Goal: Check status: Check status

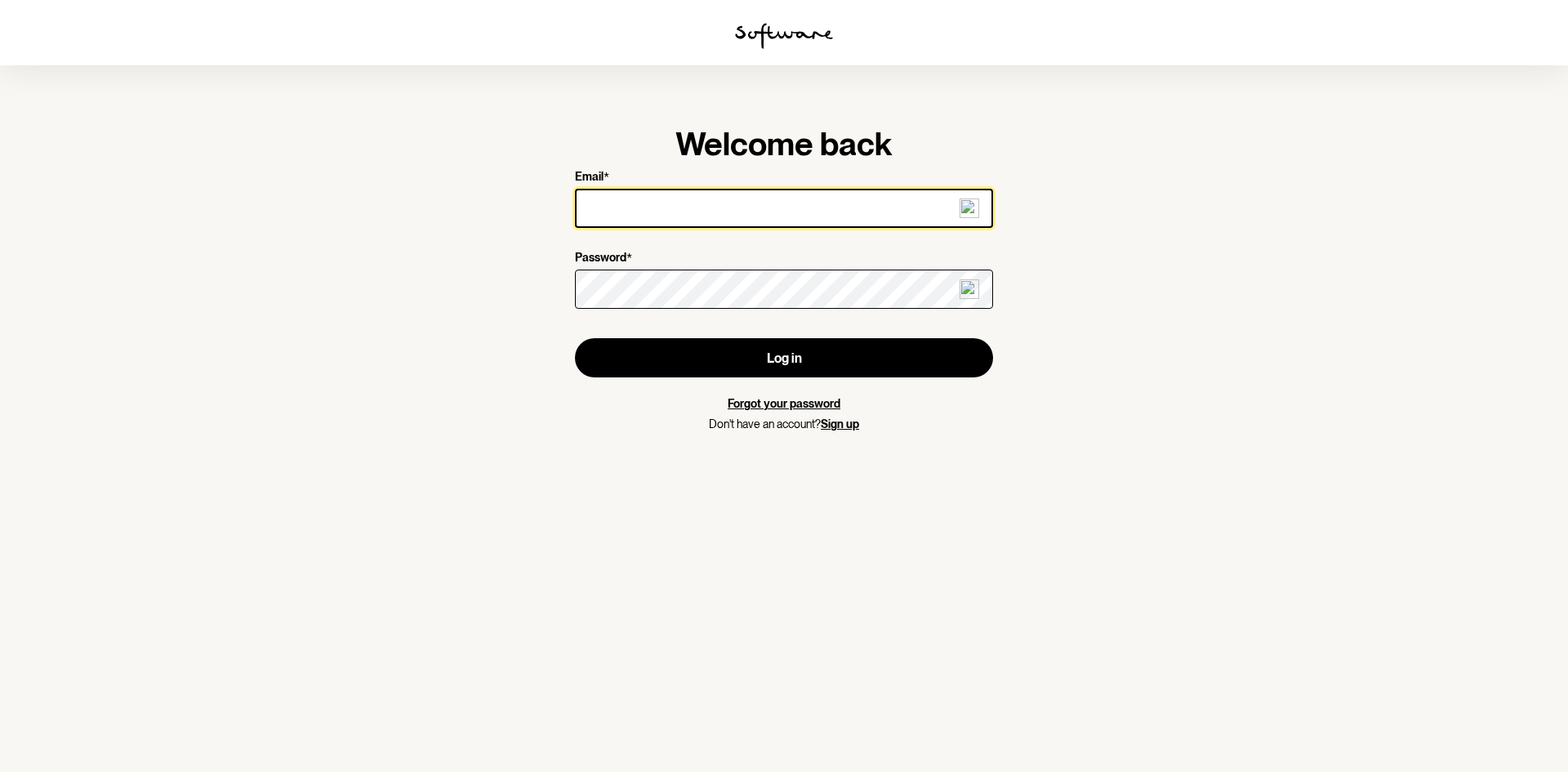
click at [633, 200] on input "Email *" at bounding box center [784, 208] width 418 height 39
type input "[PERSON_NAME][EMAIL_ADDRESS][PERSON_NAME][DOMAIN_NAME]"
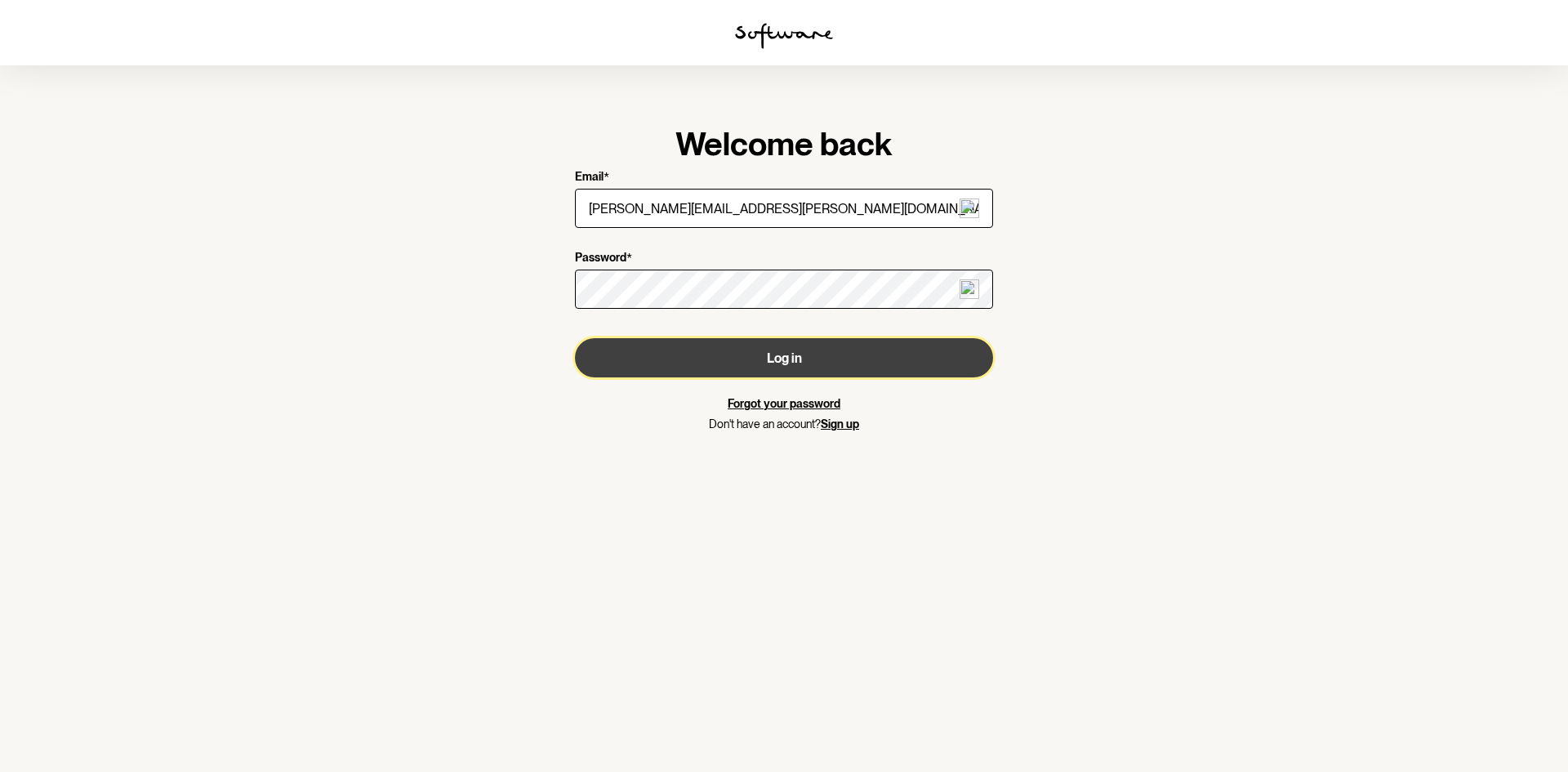
click at [671, 364] on button "Log in" at bounding box center [784, 357] width 418 height 39
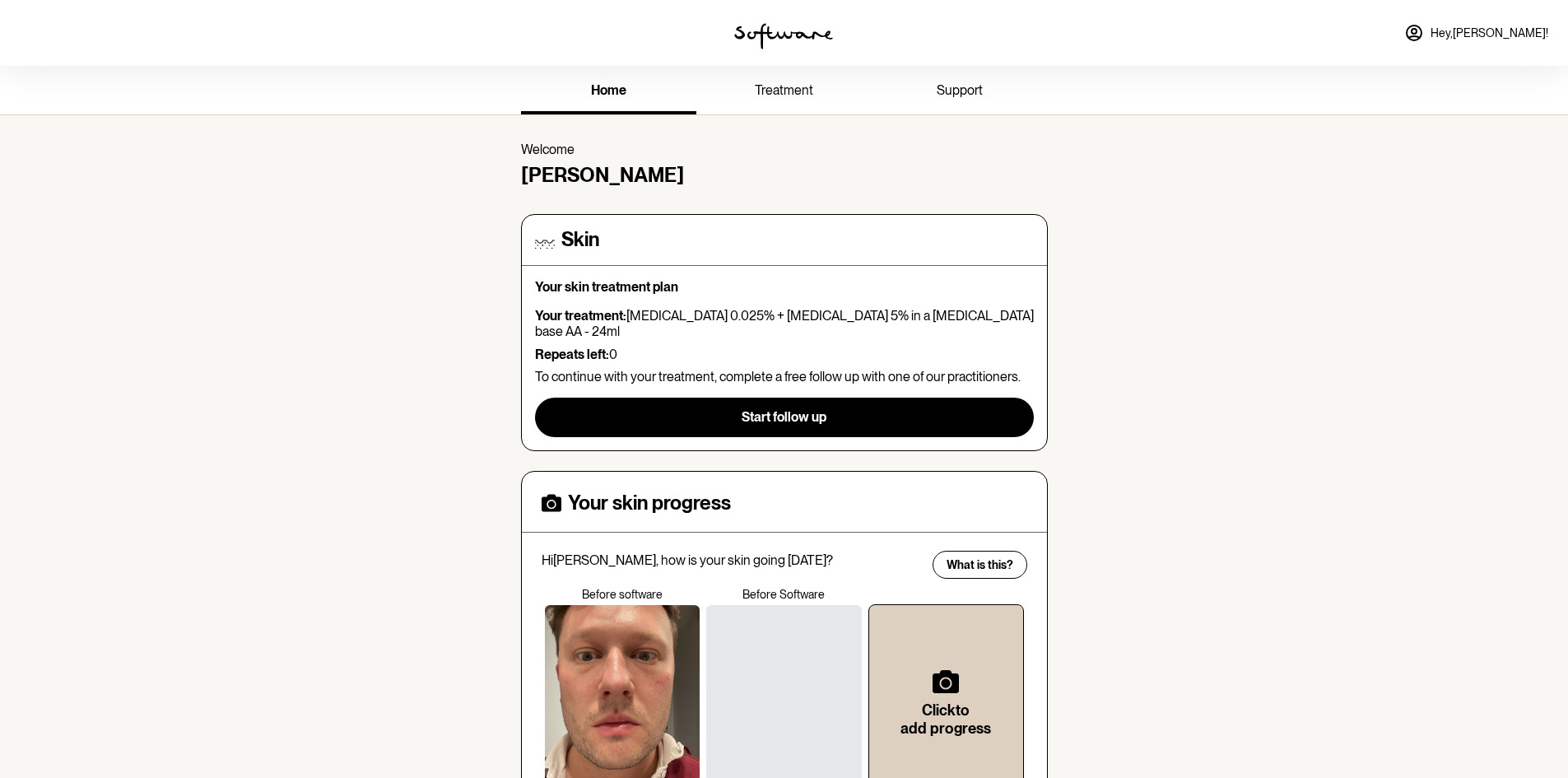
scroll to position [82, 0]
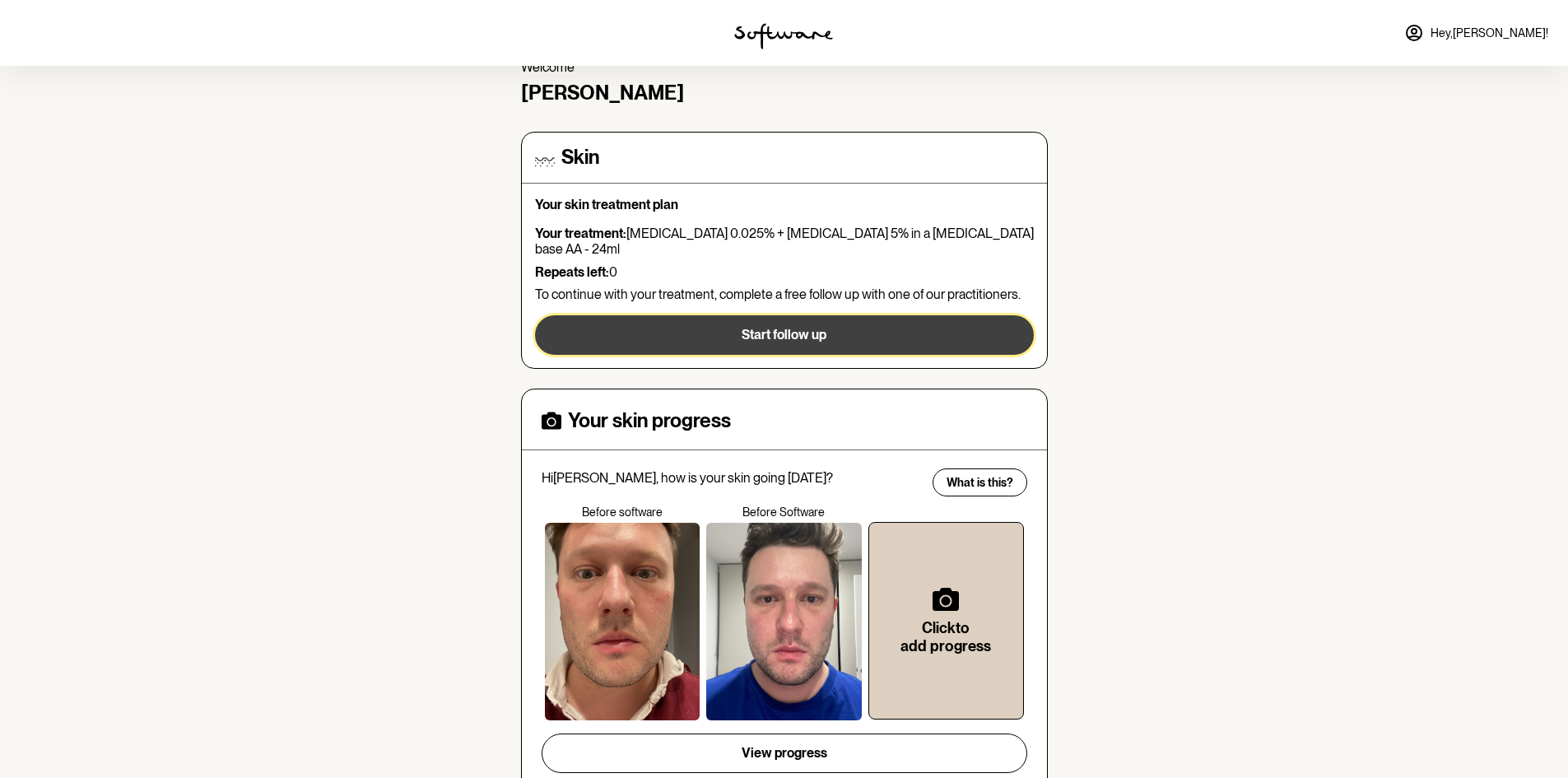
click at [671, 321] on button "Start follow up" at bounding box center [785, 335] width 499 height 40
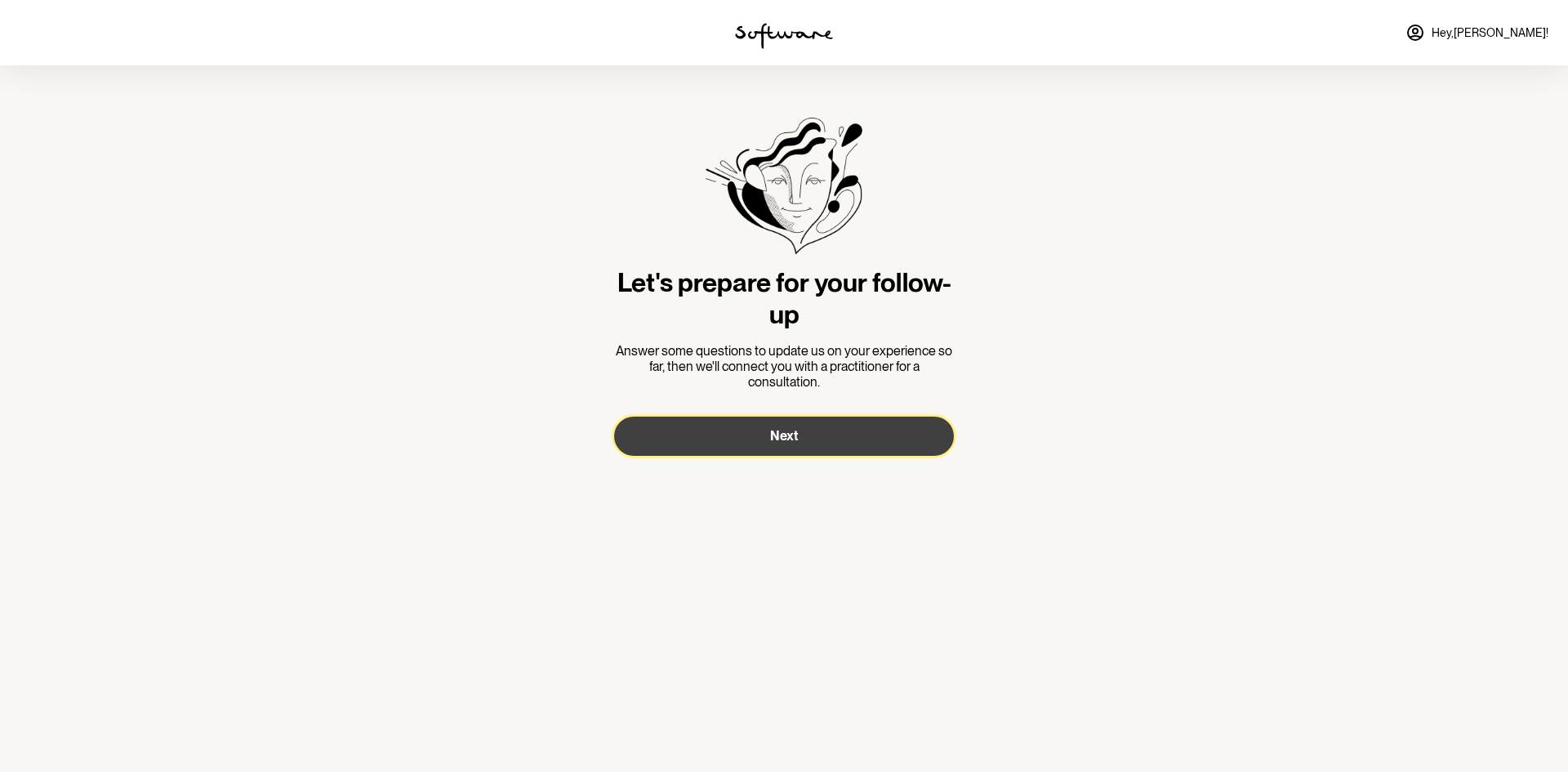
click at [697, 438] on button "Next" at bounding box center [784, 436] width 340 height 39
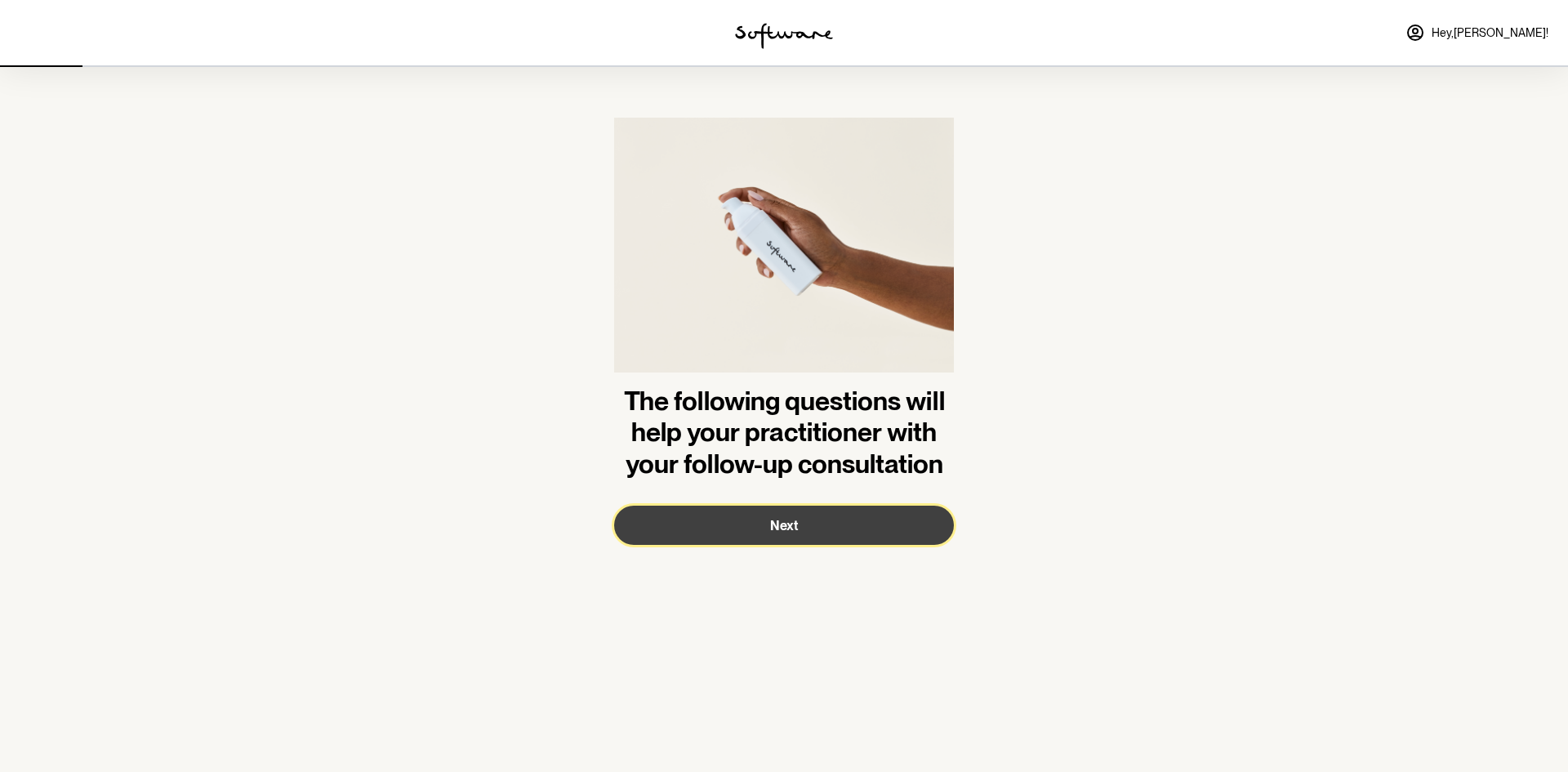
click at [722, 528] on button "Next" at bounding box center [784, 525] width 340 height 39
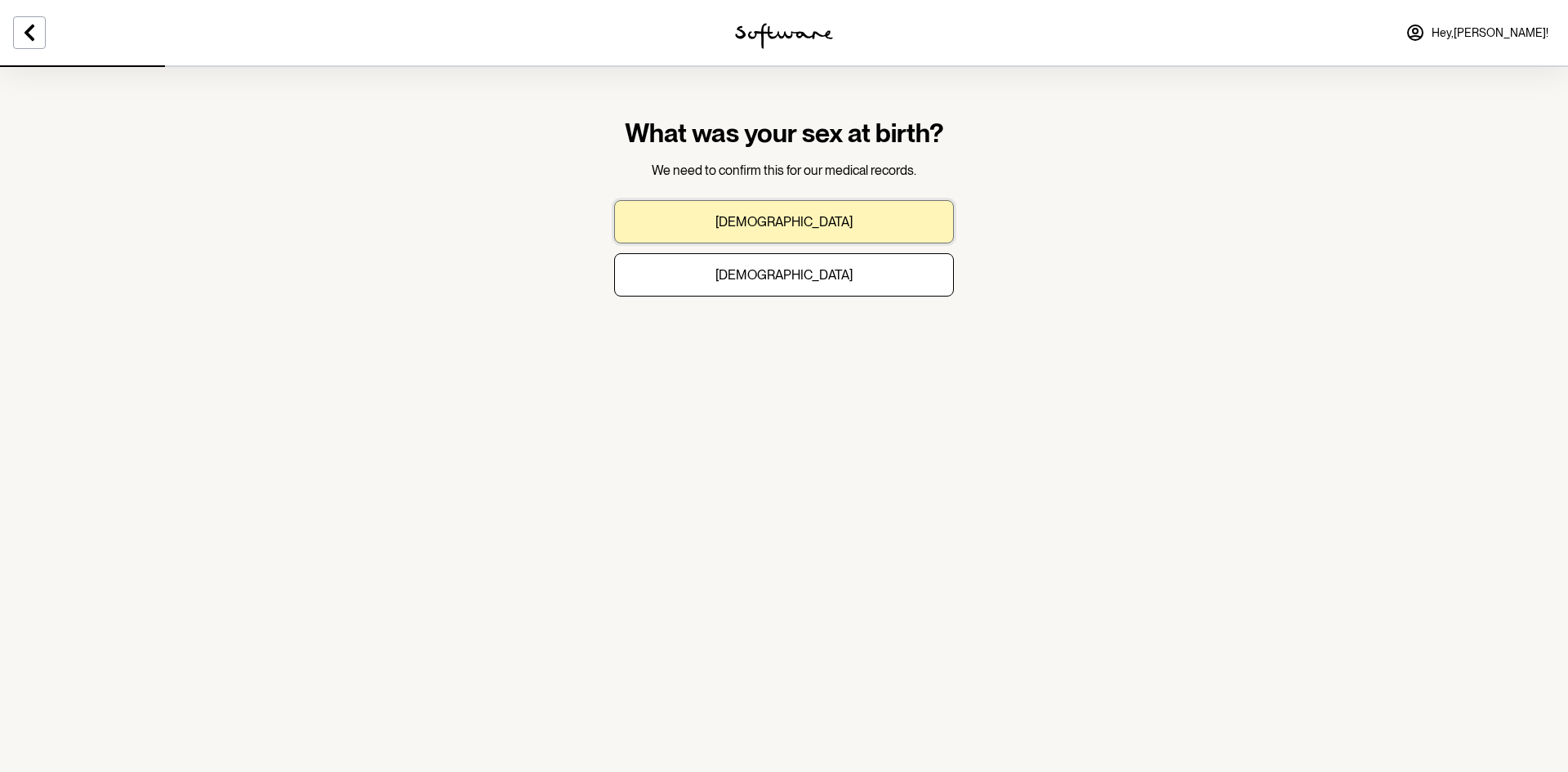
click at [738, 216] on button "[DEMOGRAPHIC_DATA]" at bounding box center [784, 221] width 340 height 43
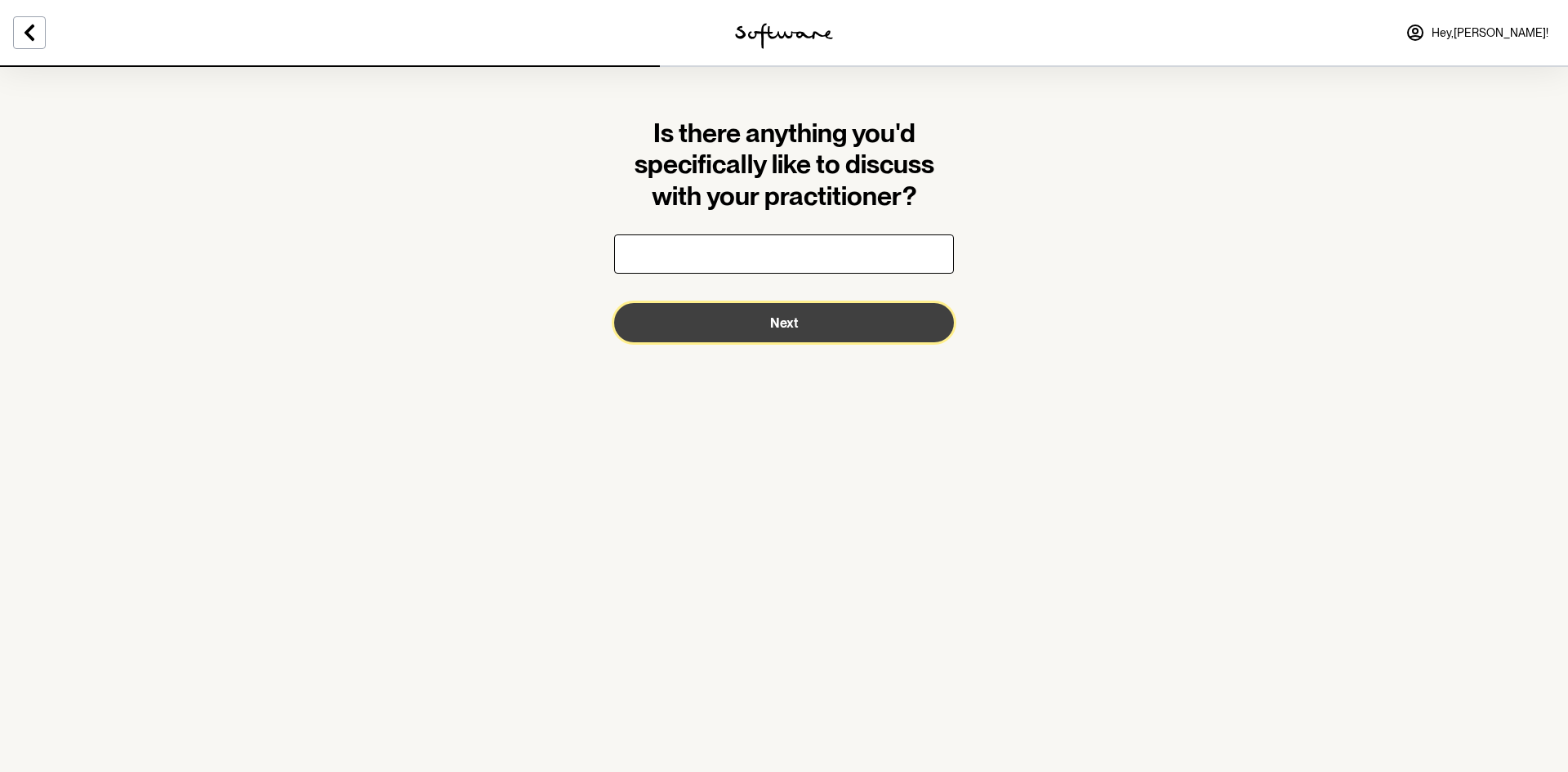
click at [750, 329] on button "Next" at bounding box center [784, 322] width 340 height 39
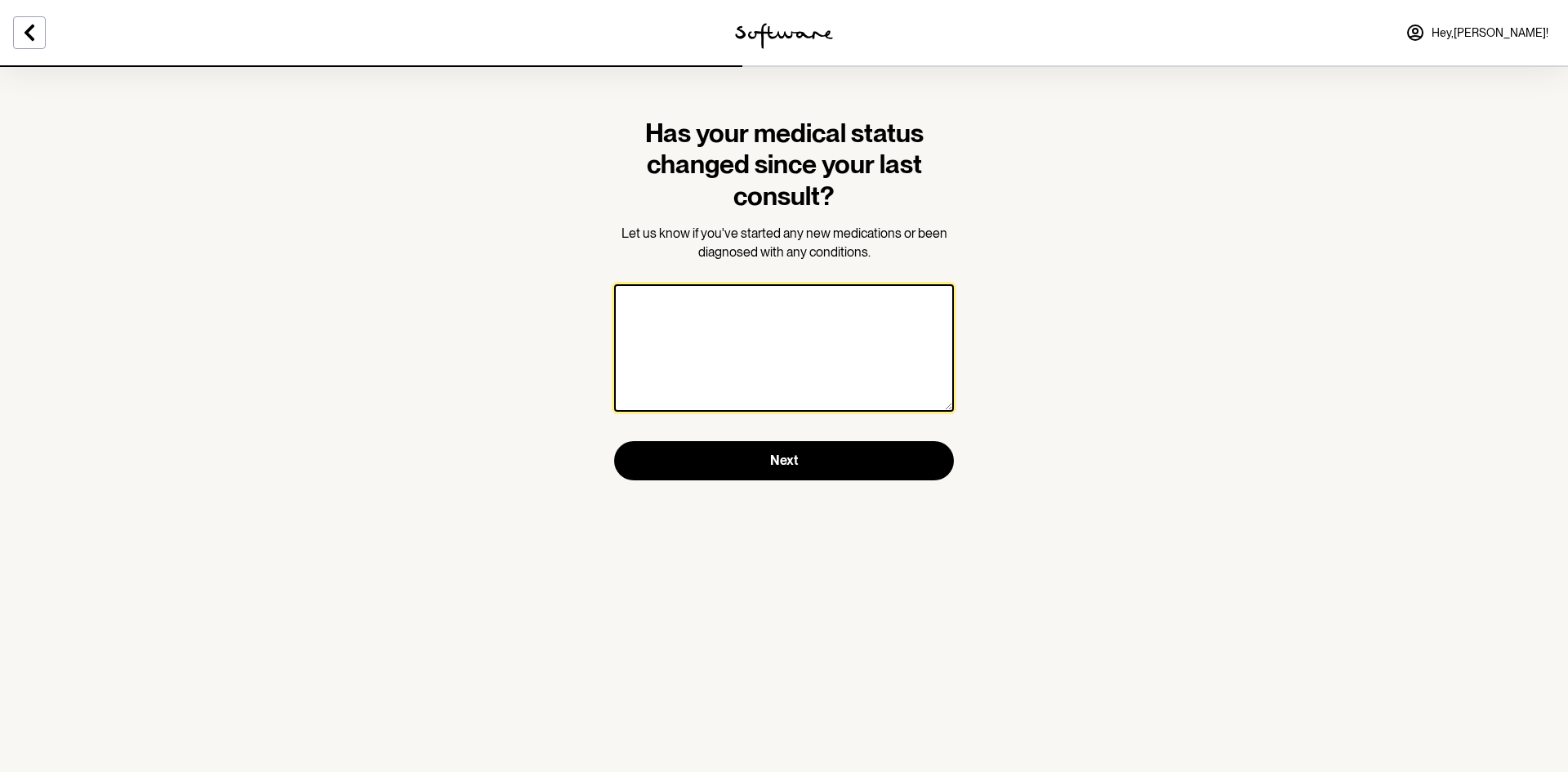
click at [744, 368] on textarea at bounding box center [784, 347] width 340 height 127
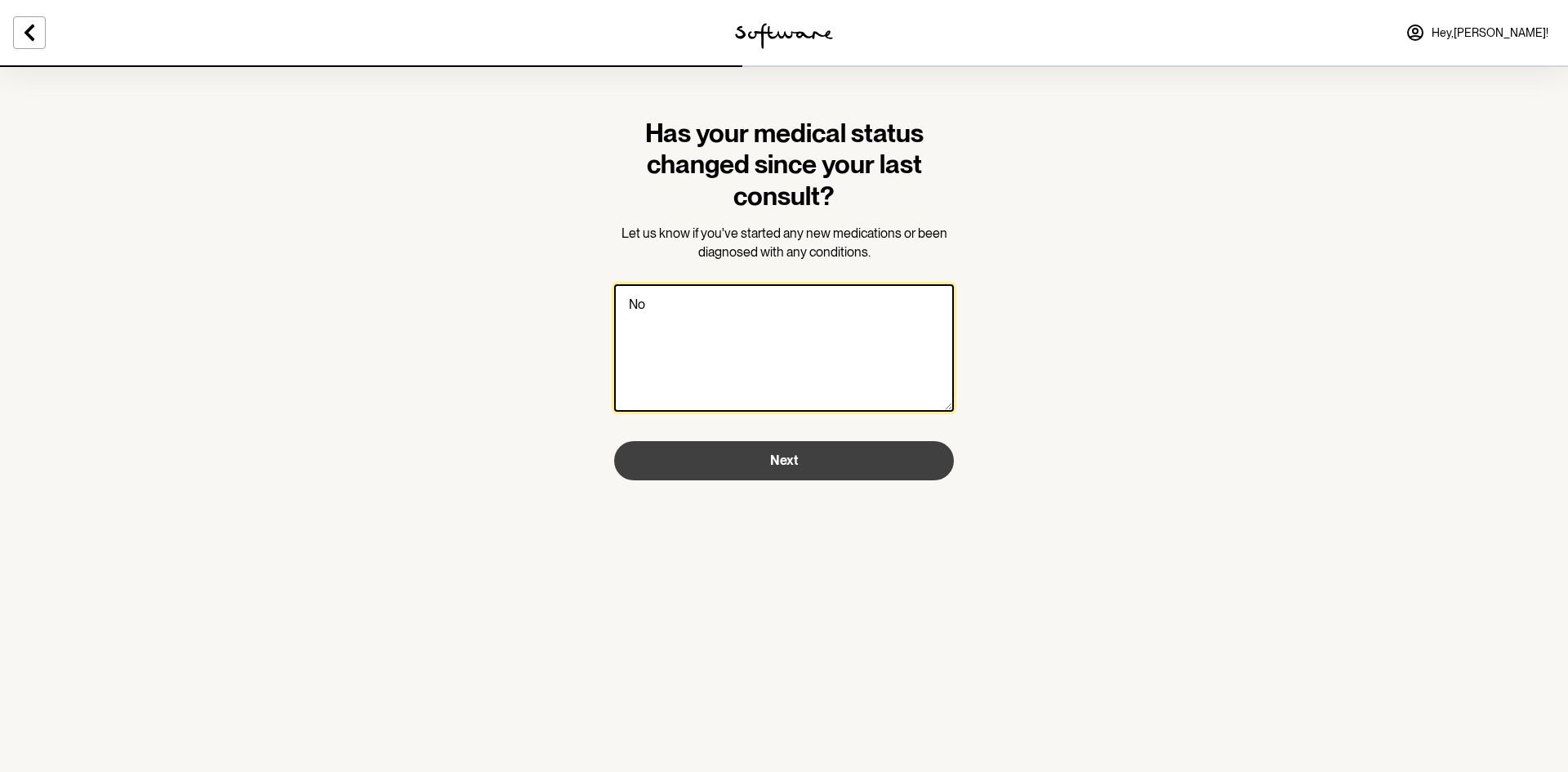
type textarea "No"
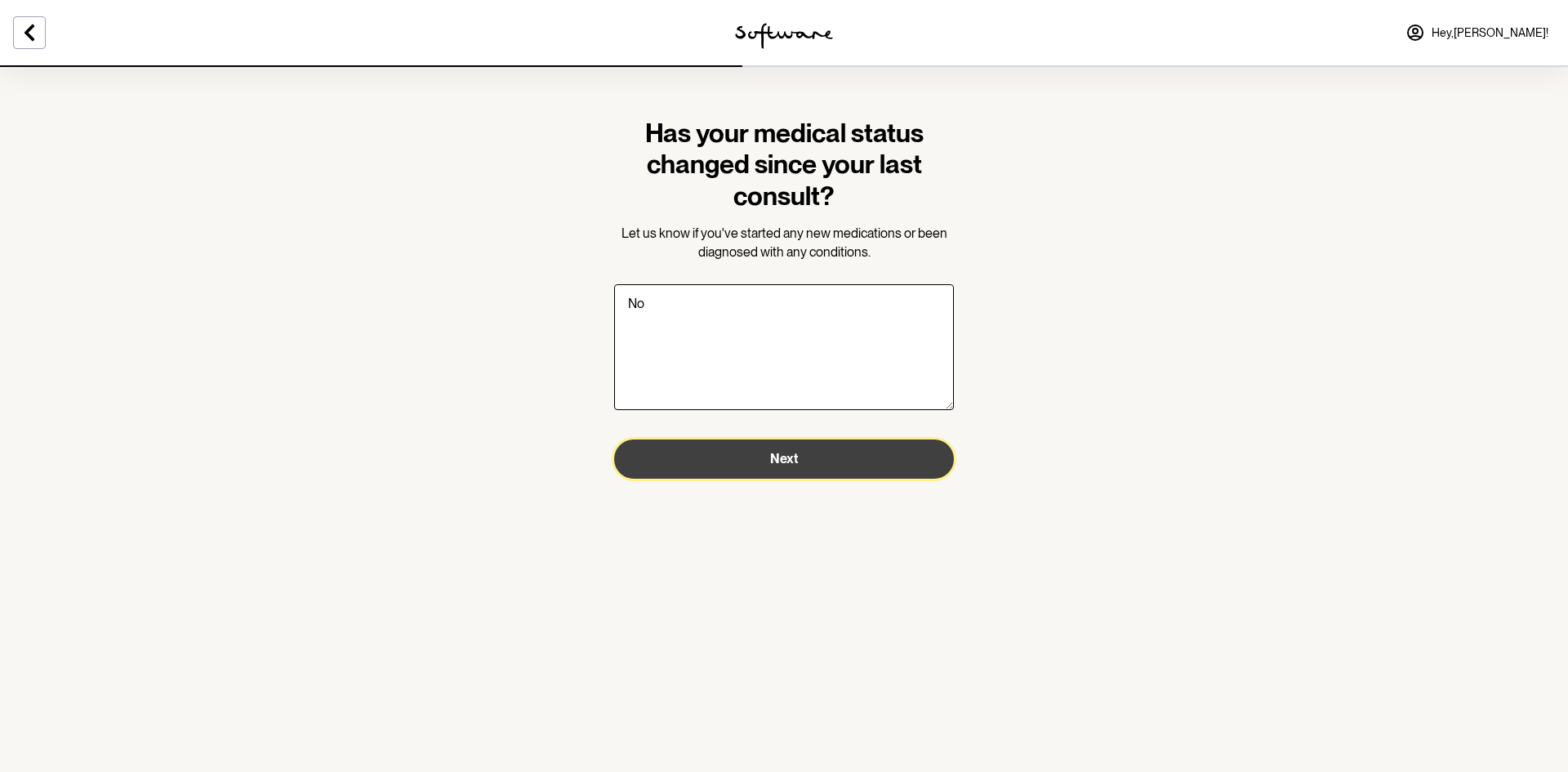
click at [731, 460] on button "Next" at bounding box center [784, 459] width 340 height 39
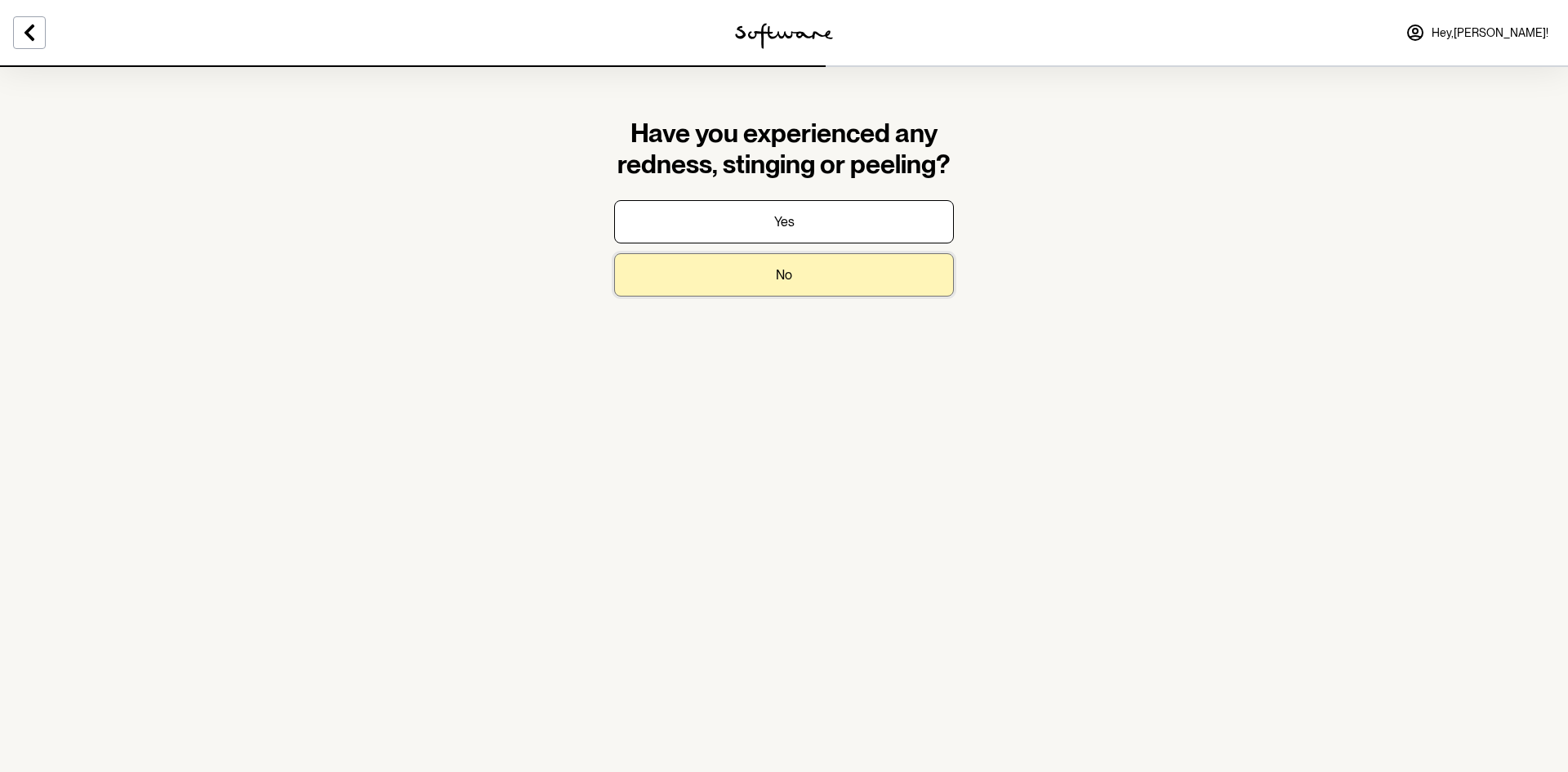
click at [733, 271] on button "No" at bounding box center [784, 274] width 340 height 43
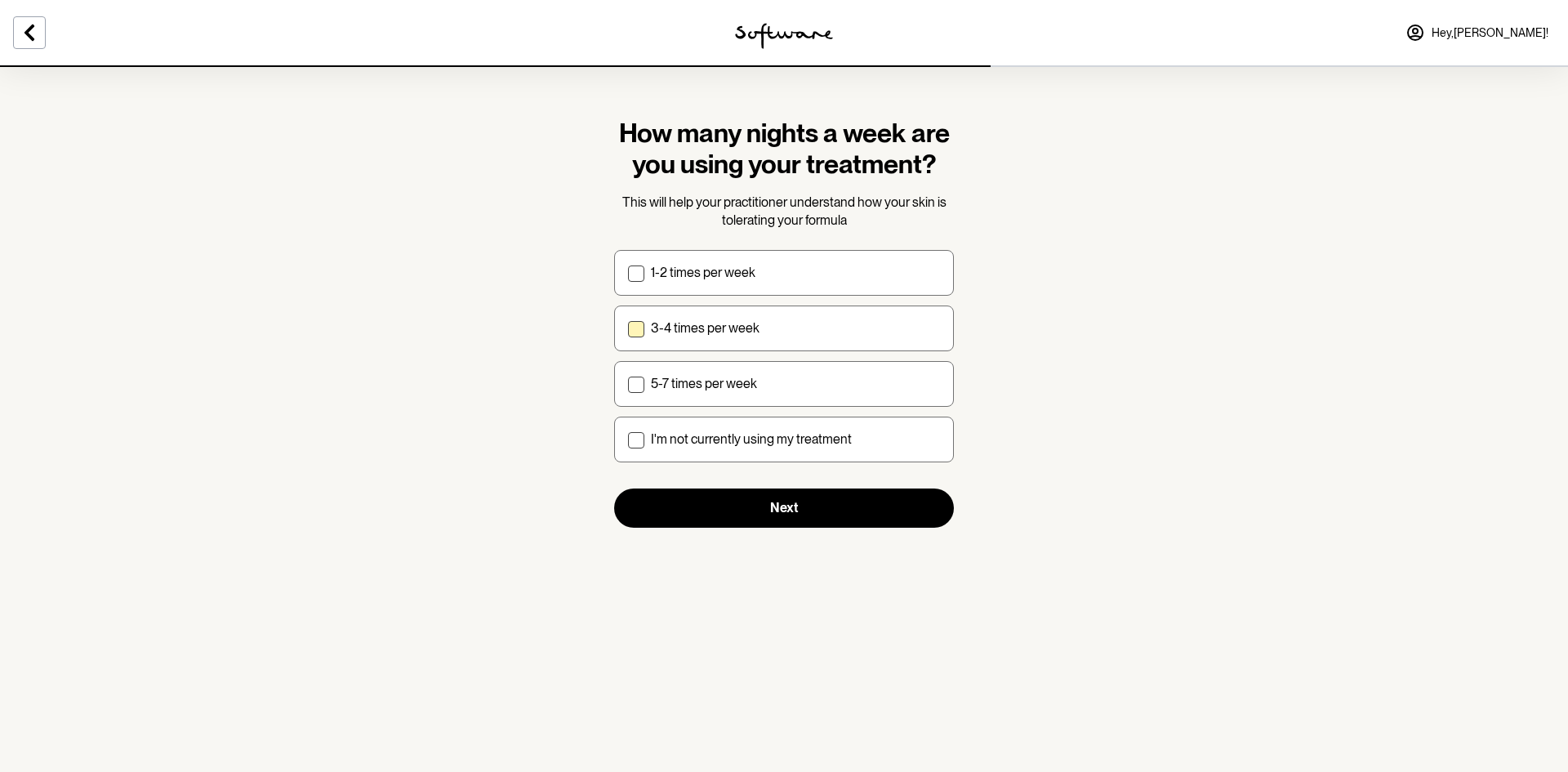
click at [728, 320] on label "3-4 times per week" at bounding box center [784, 328] width 340 height 46
click at [629, 327] on input "3-4 times per week" at bounding box center [628, 327] width 1 height 1
checkbox input "true"
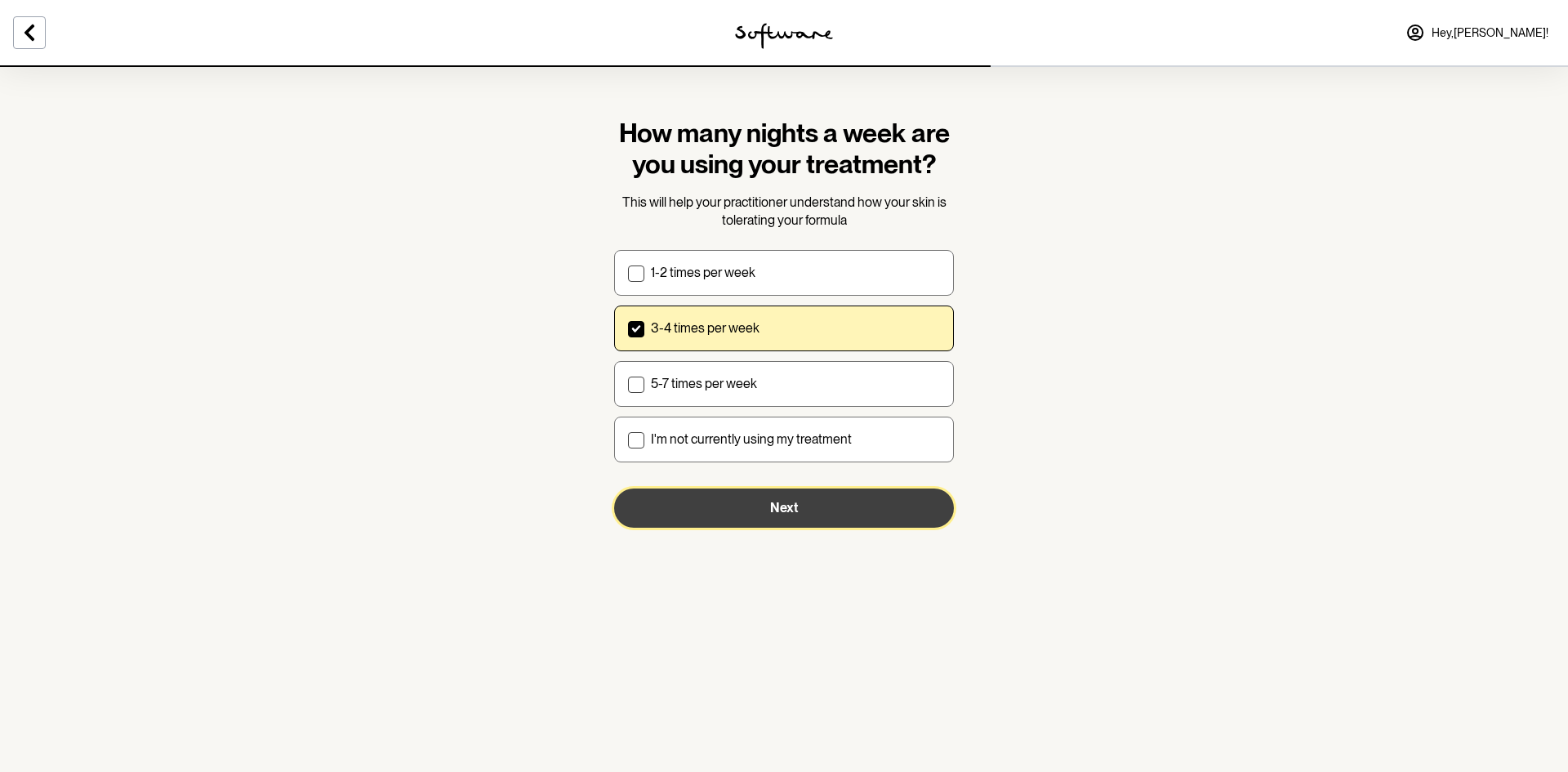
click at [749, 510] on button "Next" at bounding box center [784, 507] width 340 height 39
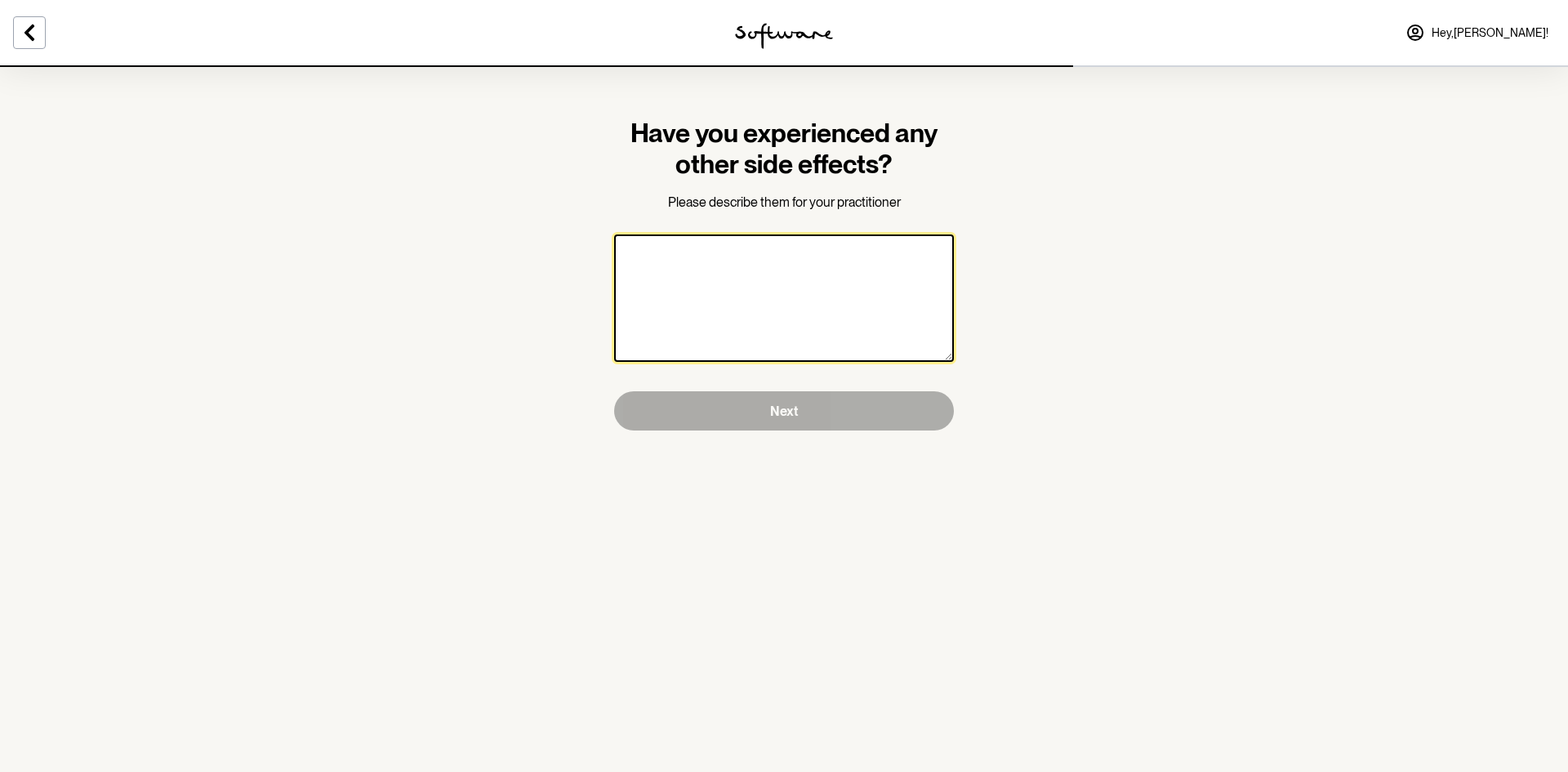
click at [744, 314] on textarea at bounding box center [784, 298] width 340 height 127
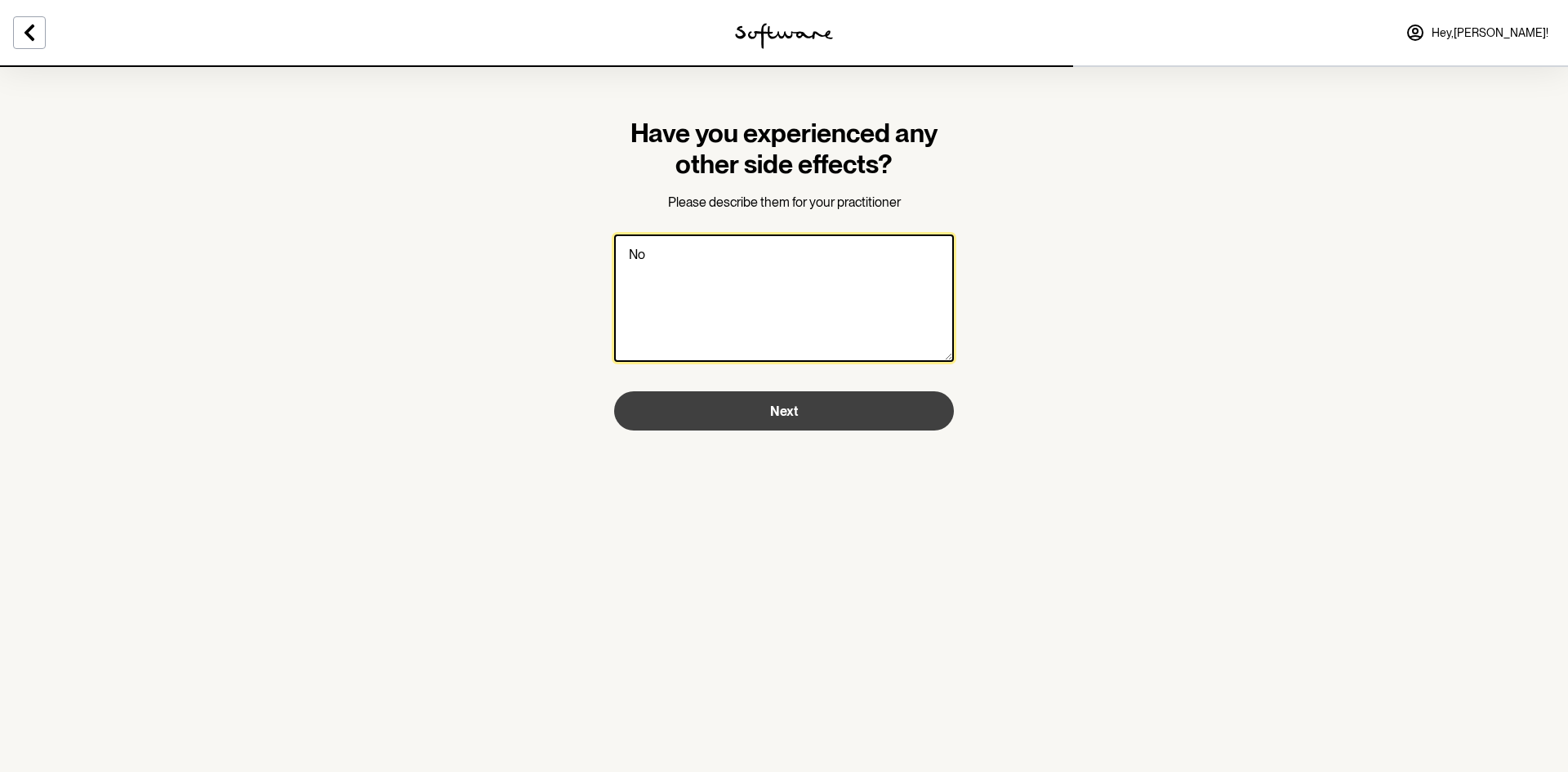
type textarea "No"
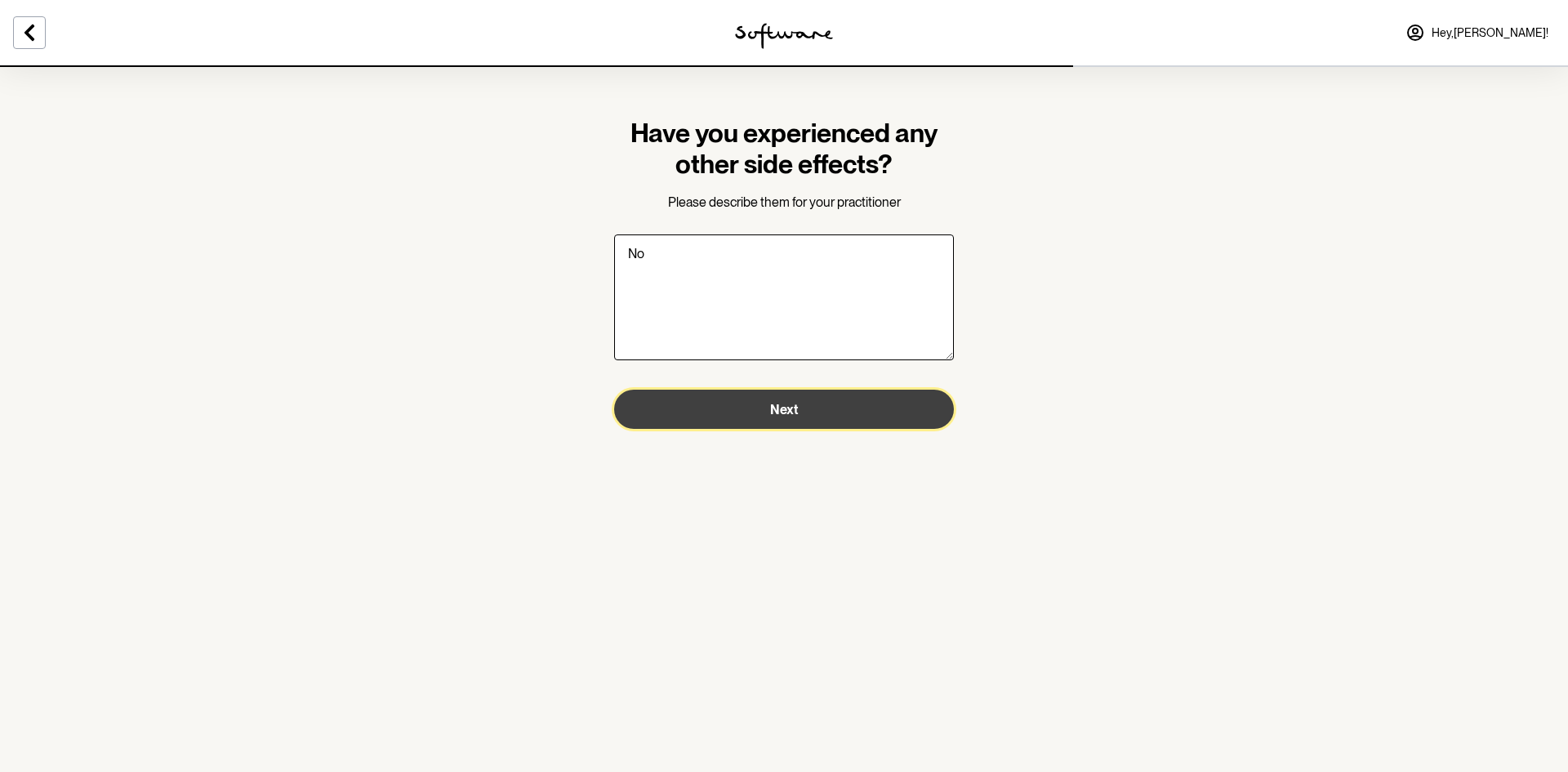
click at [732, 413] on button "Next" at bounding box center [784, 409] width 340 height 39
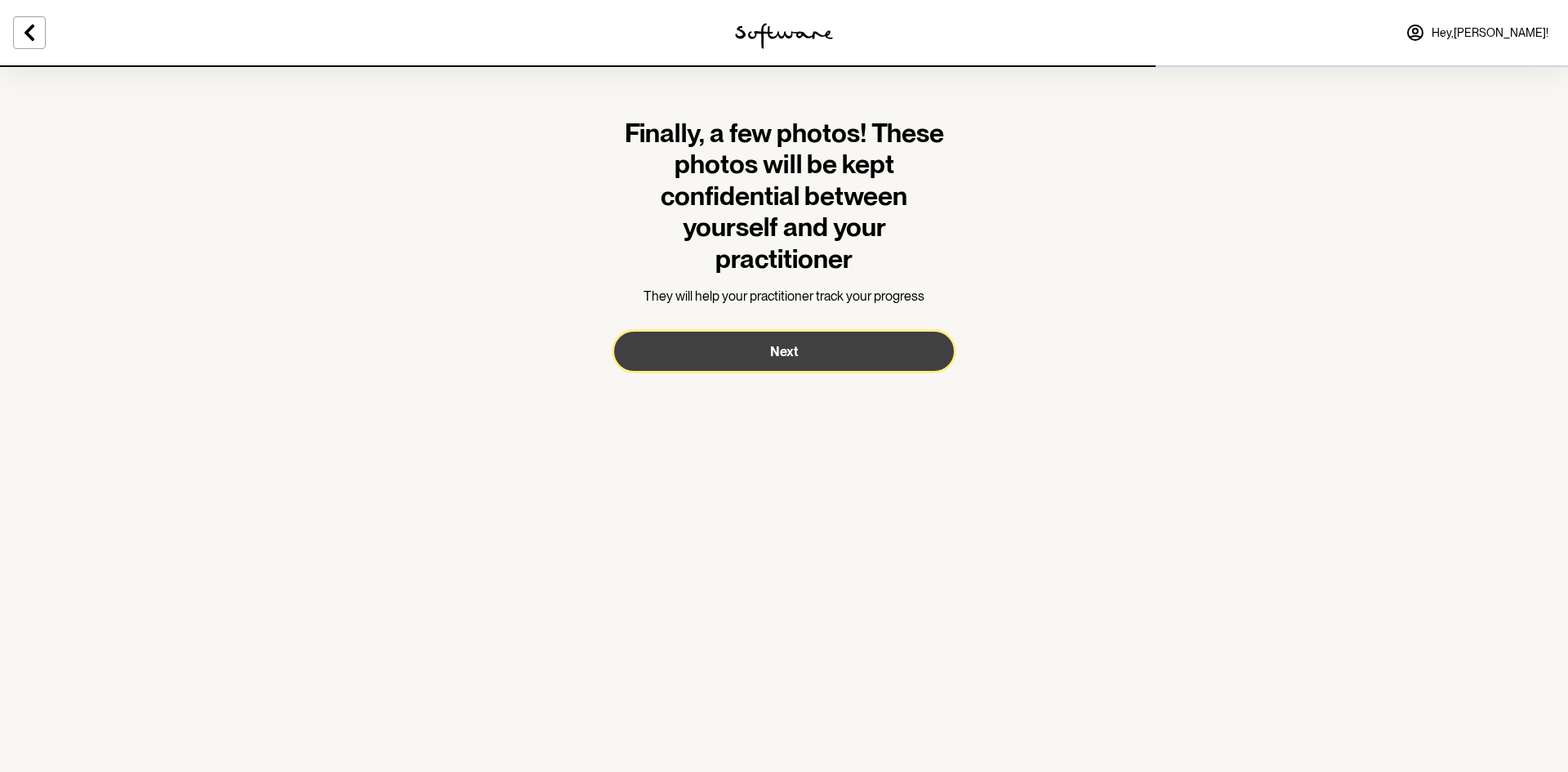
click at [725, 364] on button "Next" at bounding box center [784, 350] width 340 height 39
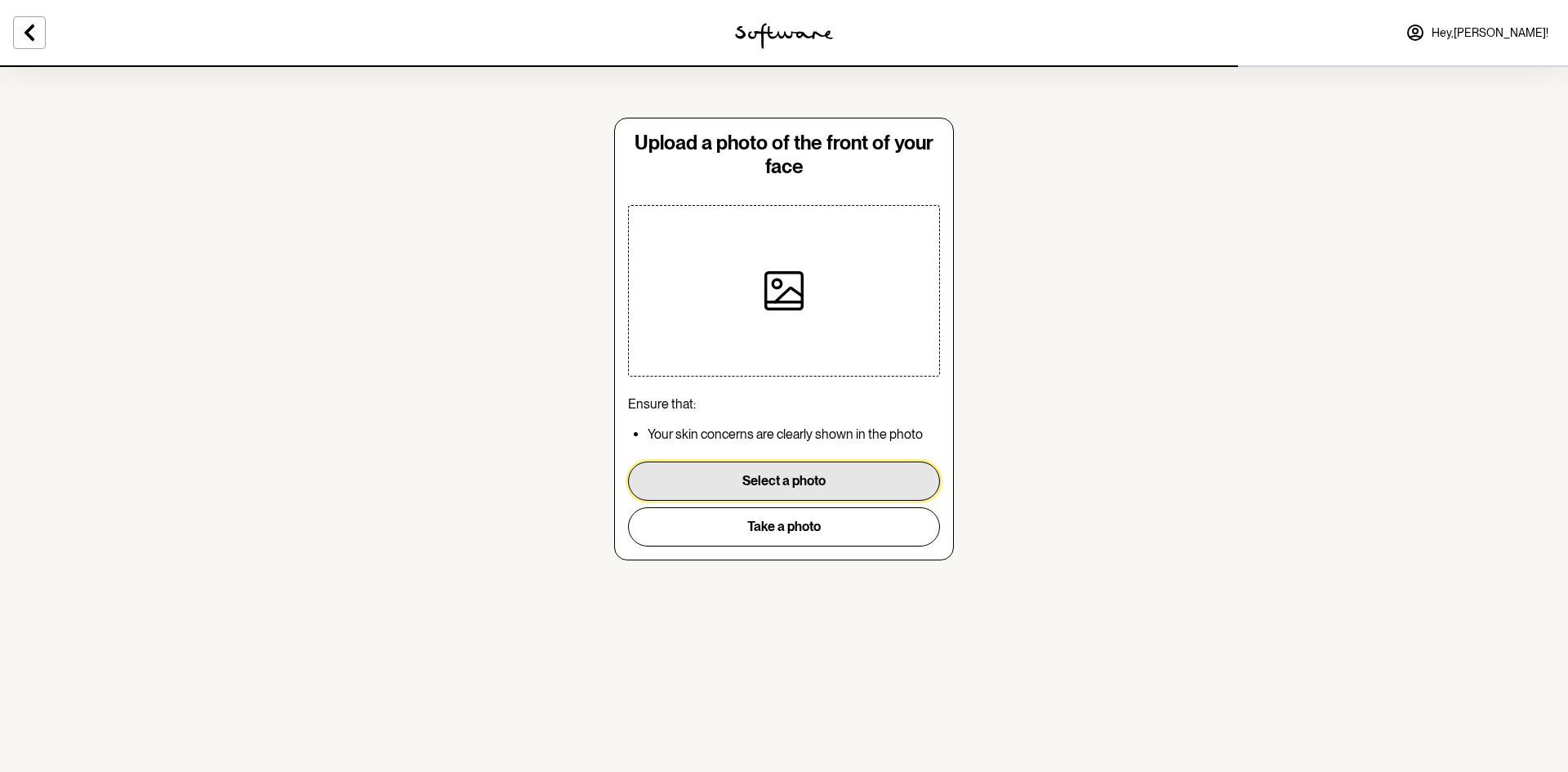
click at [747, 482] on button "Select a photo" at bounding box center [784, 480] width 312 height 39
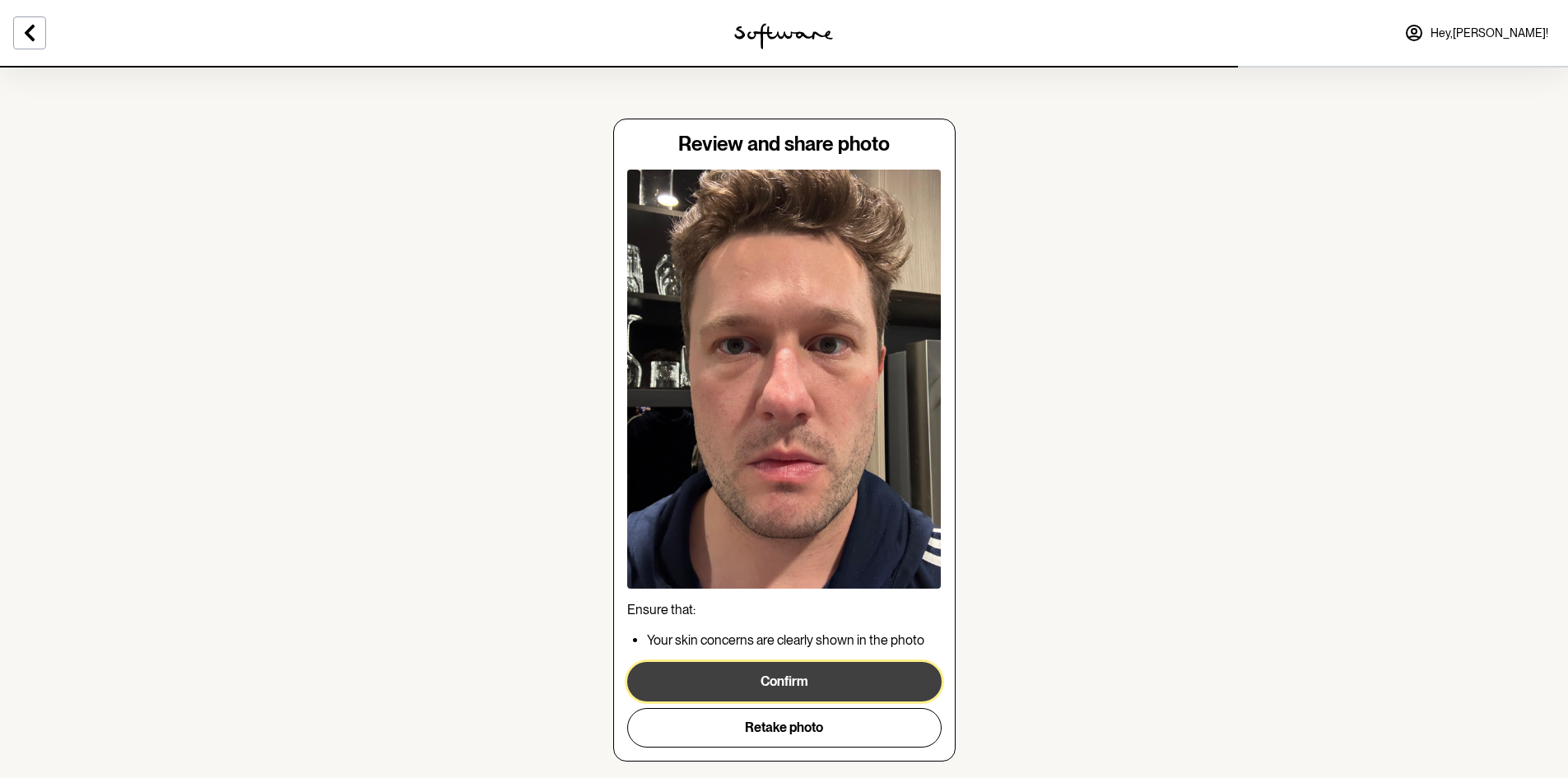
click at [795, 689] on button "Confirm" at bounding box center [785, 681] width 314 height 40
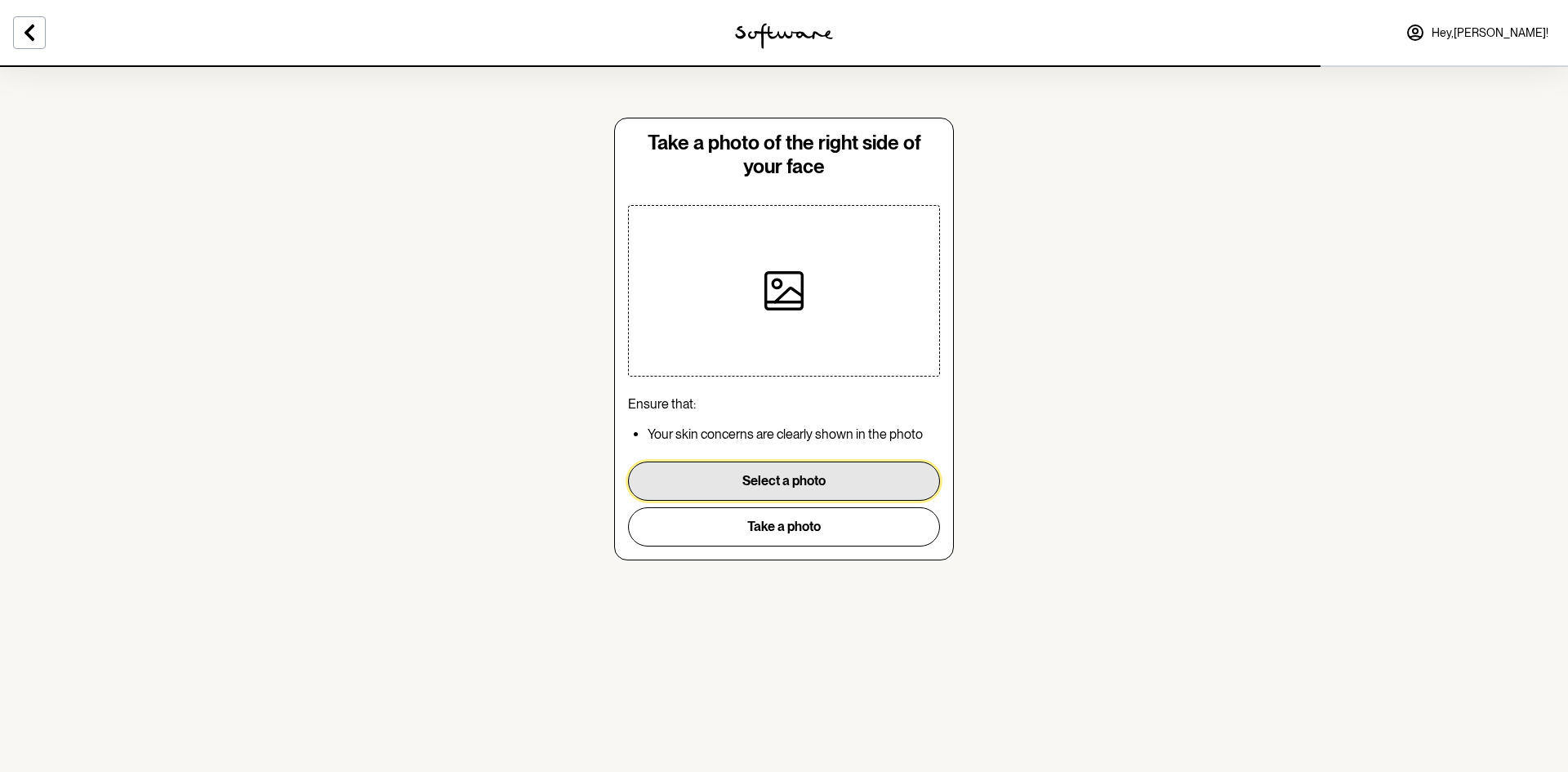
click at [730, 468] on button "Select a photo" at bounding box center [784, 480] width 312 height 39
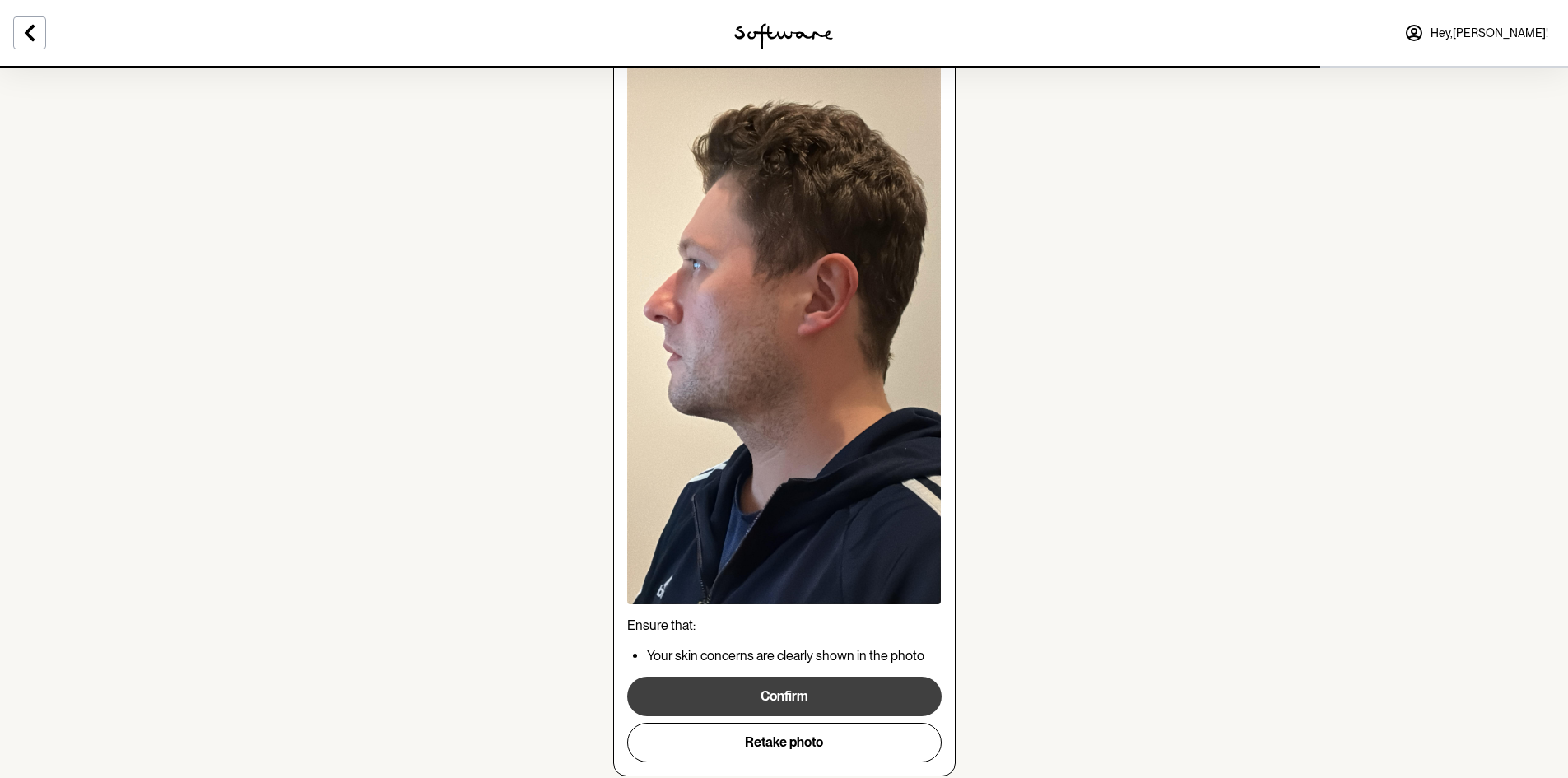
scroll to position [165, 0]
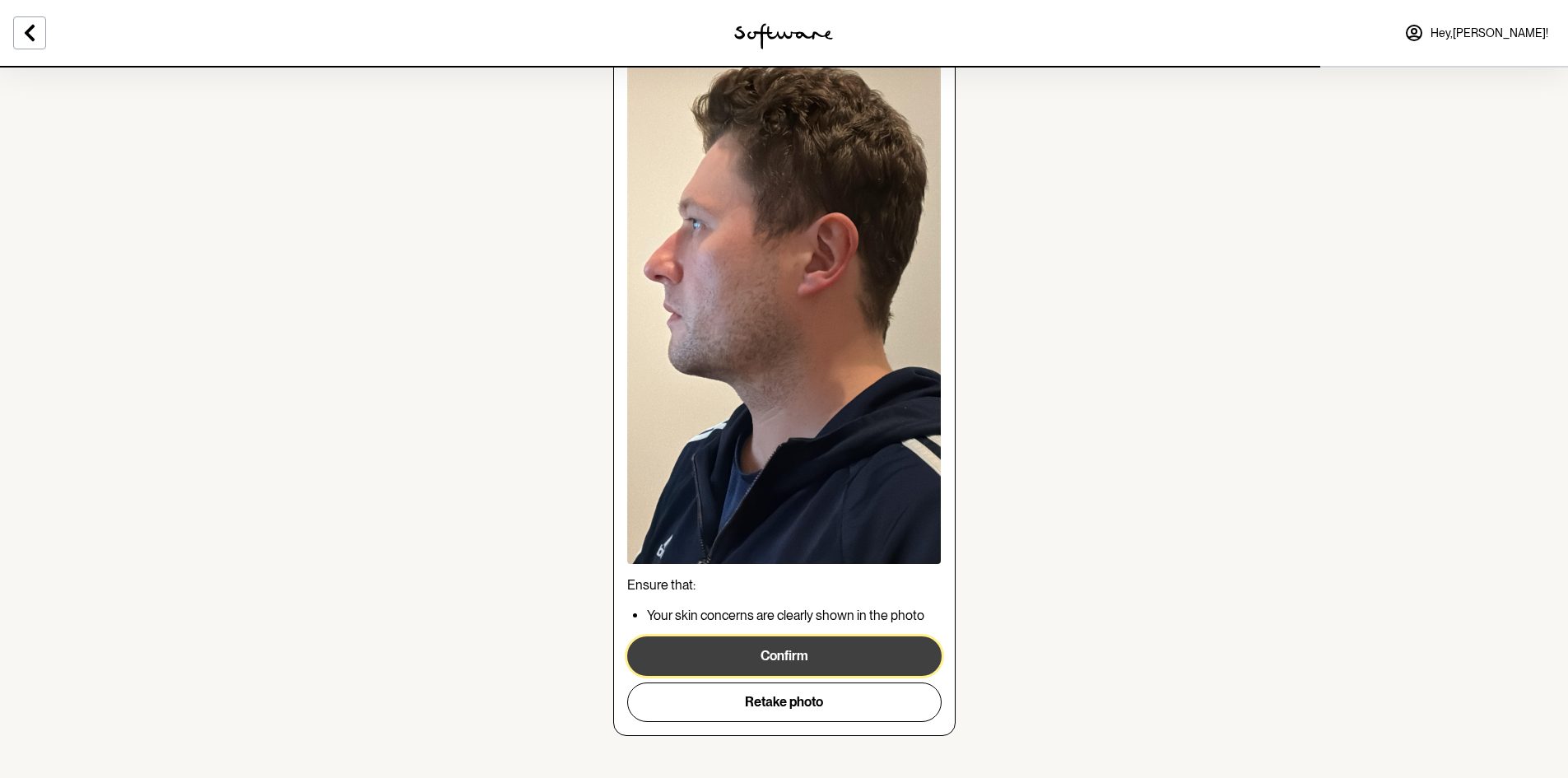
click at [749, 662] on button "Confirm" at bounding box center [785, 656] width 314 height 40
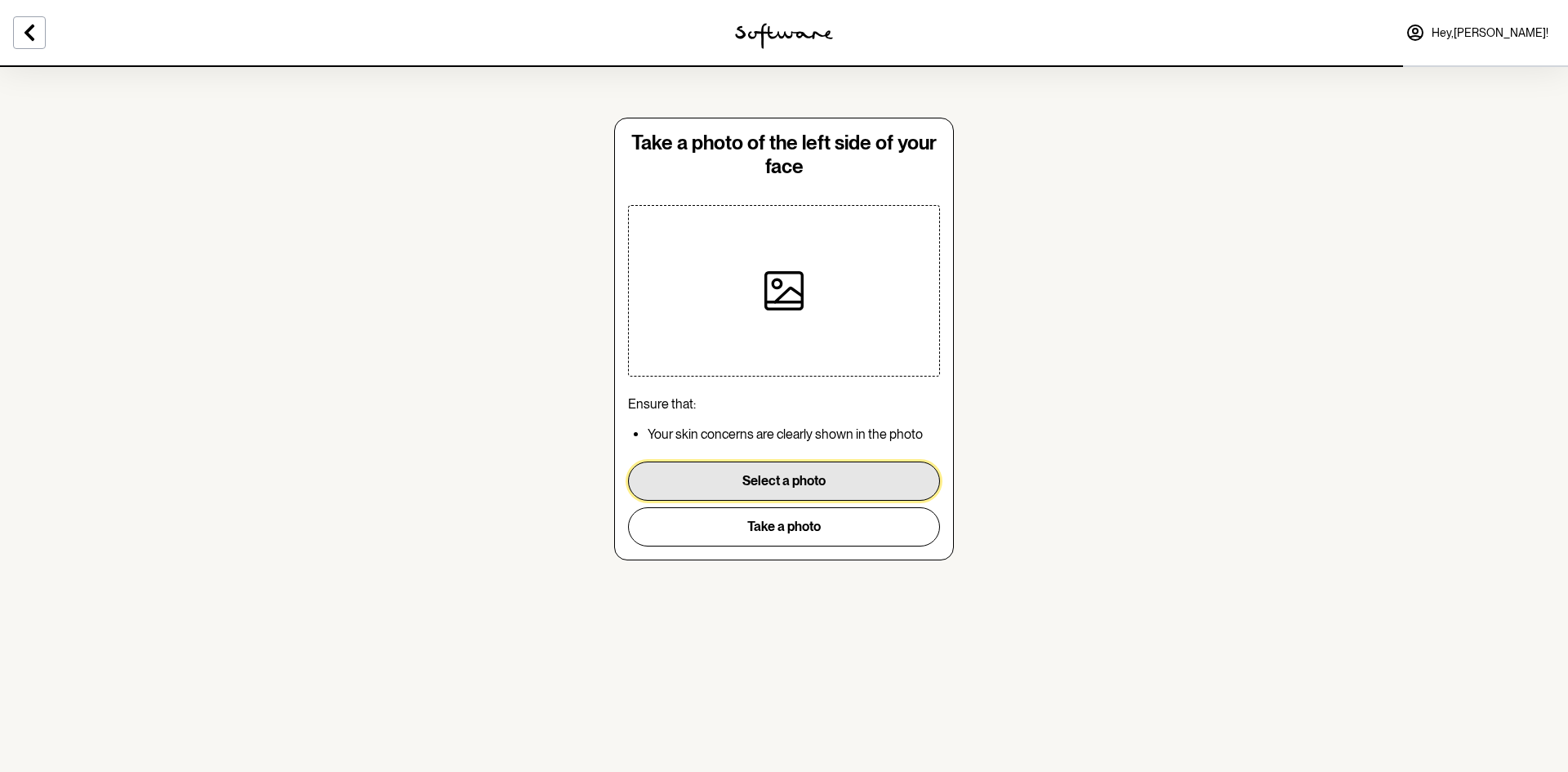
click at [717, 483] on button "Select a photo" at bounding box center [784, 480] width 312 height 39
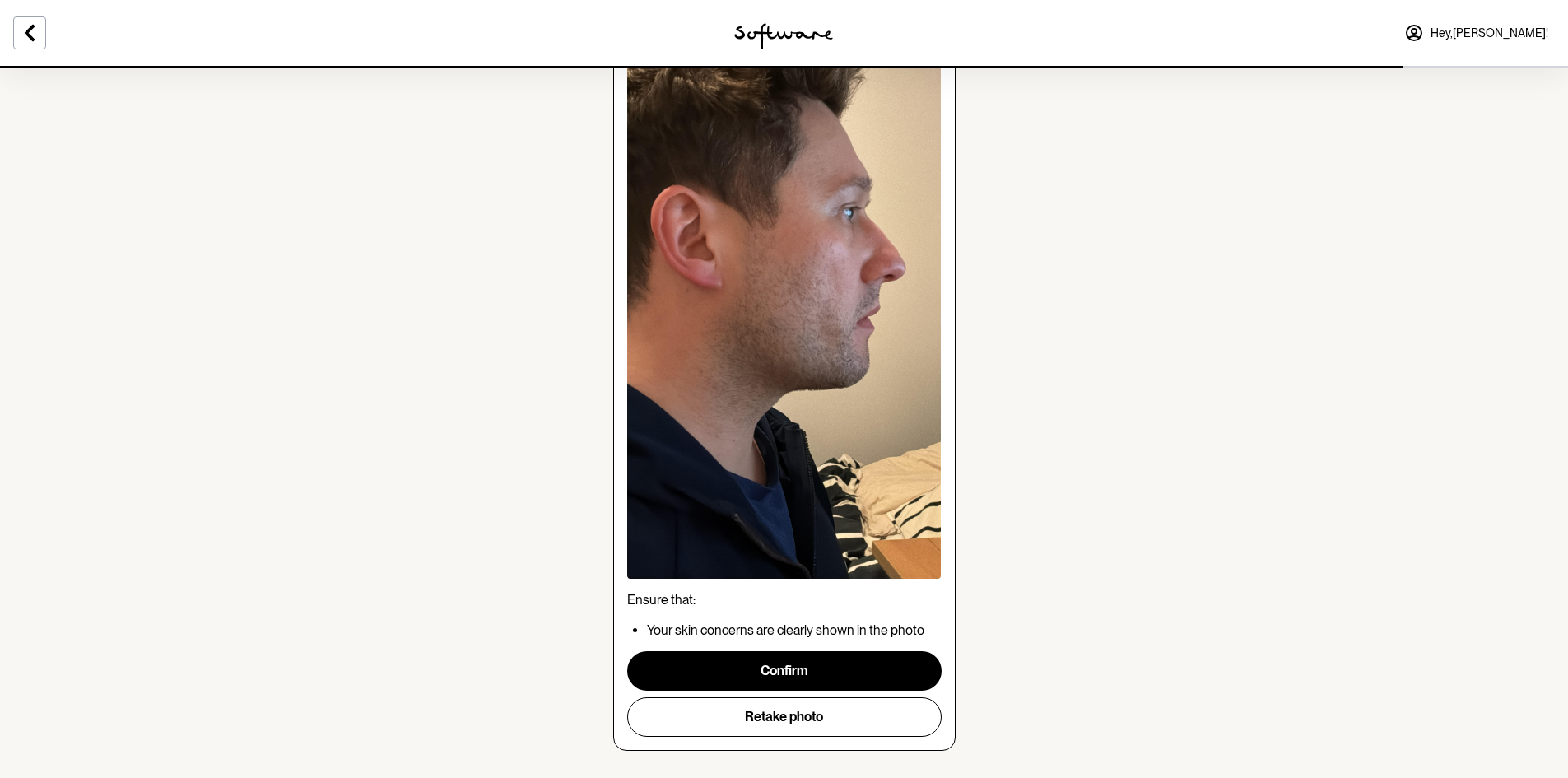
scroll to position [165, 0]
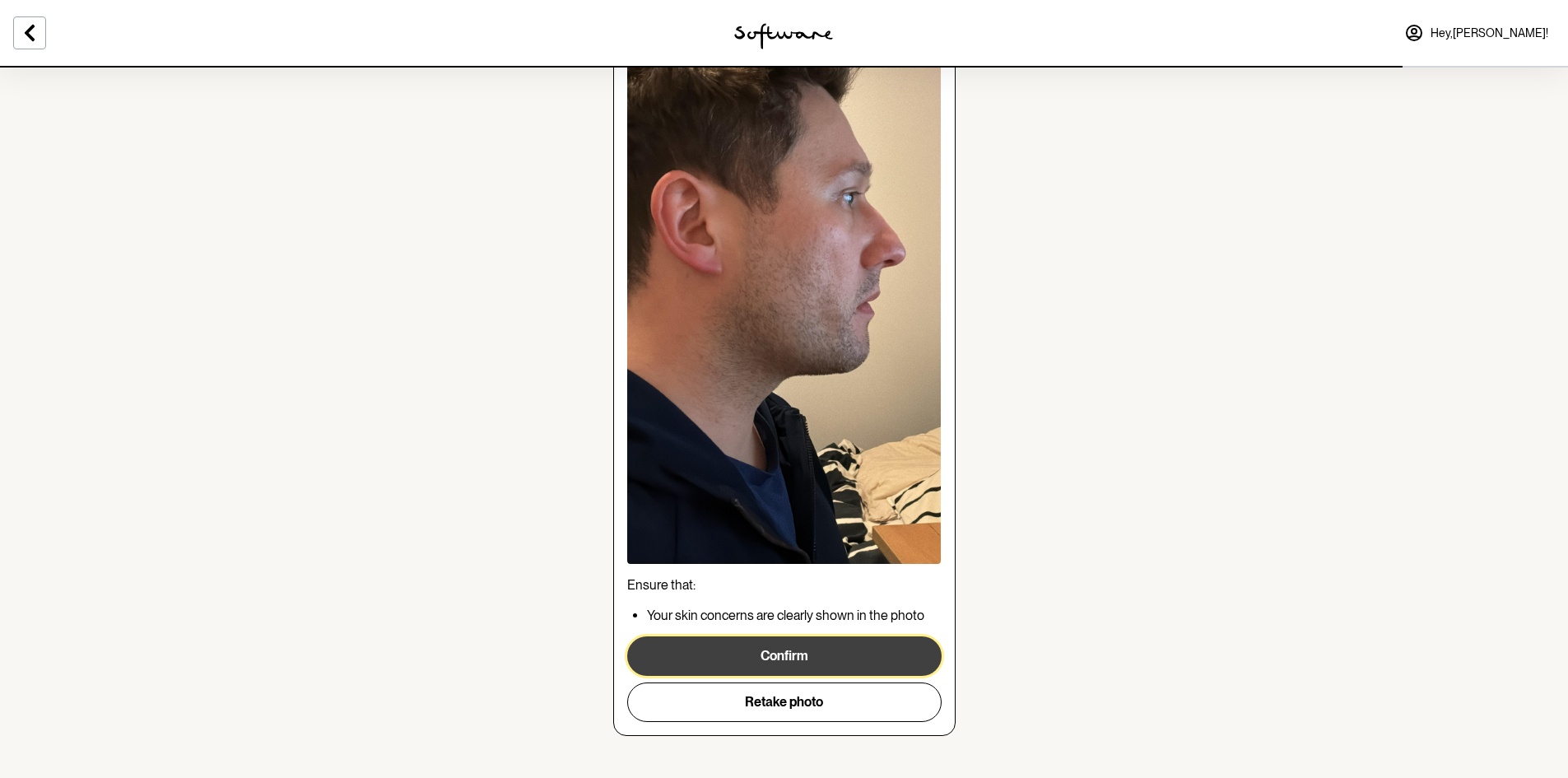
click at [782, 656] on button "Confirm" at bounding box center [785, 656] width 314 height 40
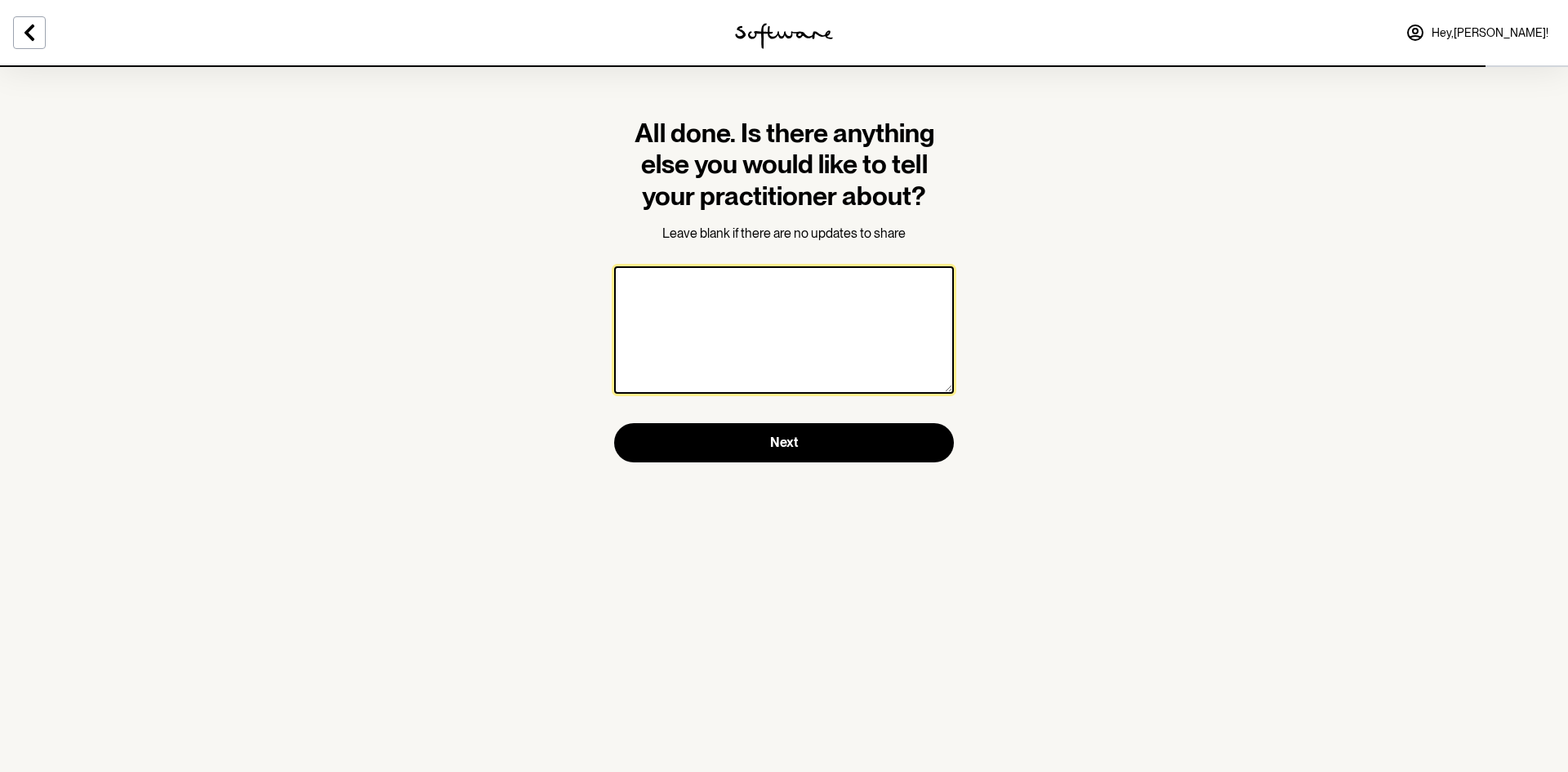
click at [710, 353] on textarea at bounding box center [784, 330] width 340 height 127
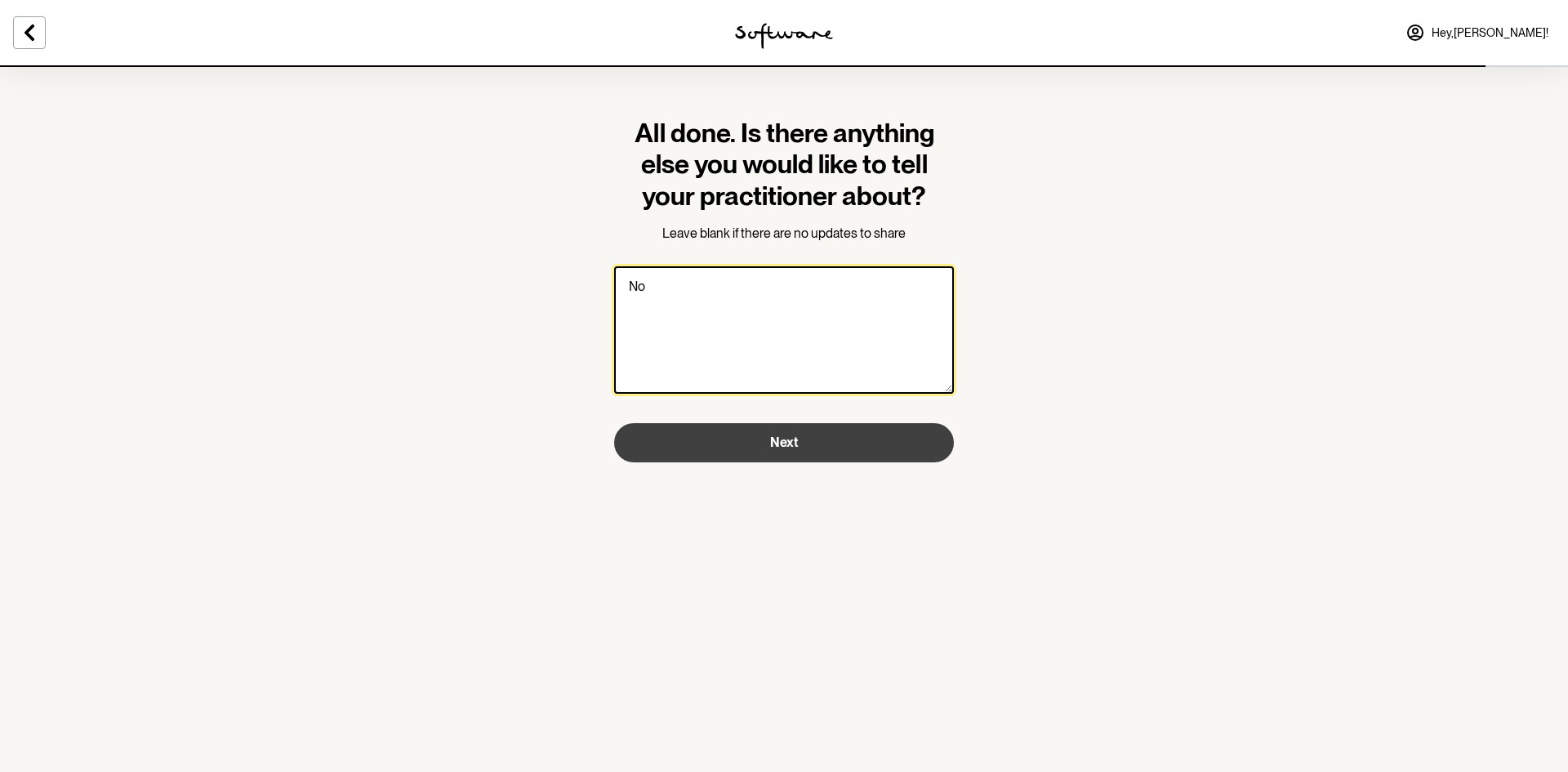
type textarea "No"
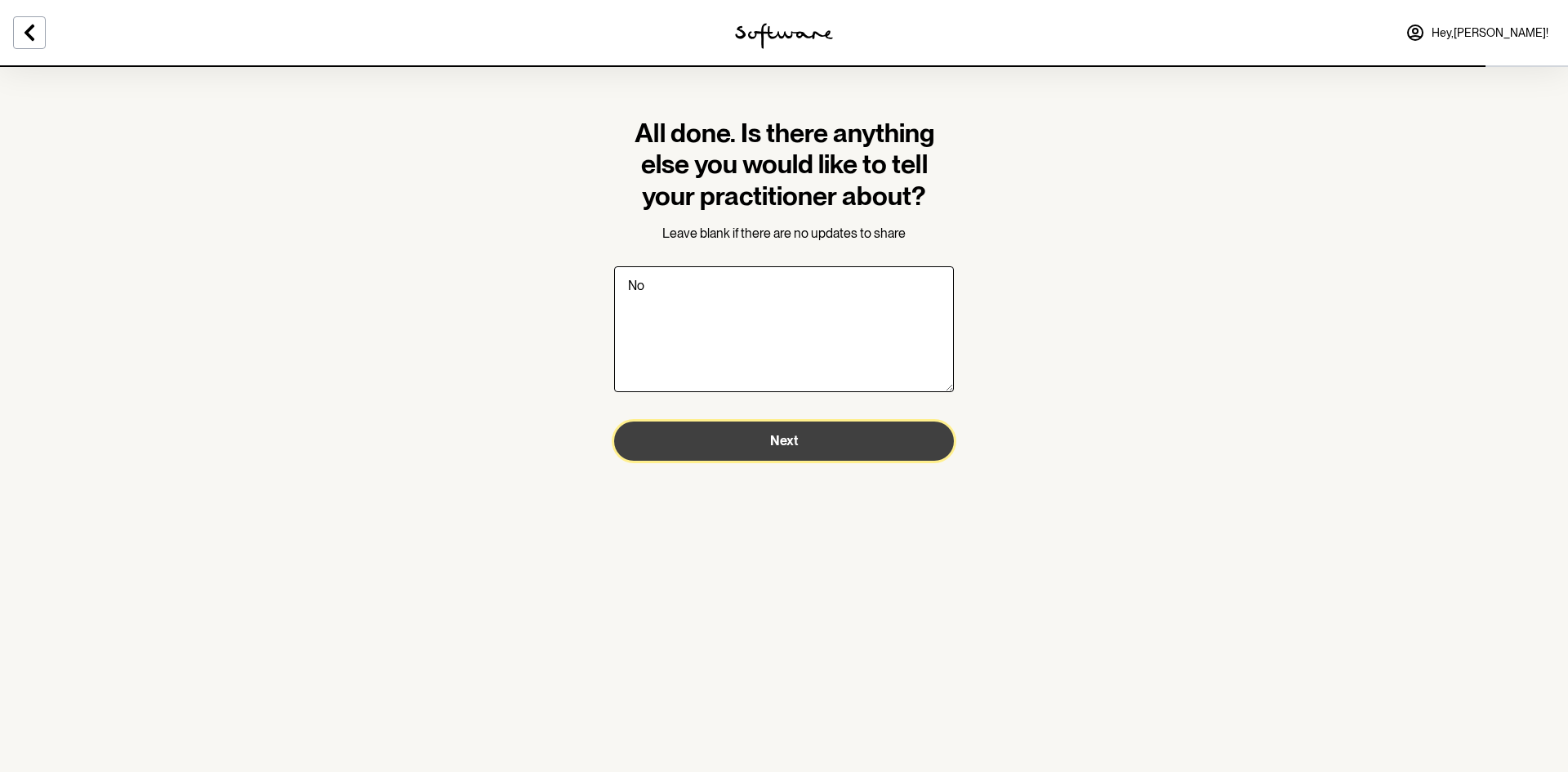
click at [707, 430] on button "Next" at bounding box center [784, 441] width 340 height 39
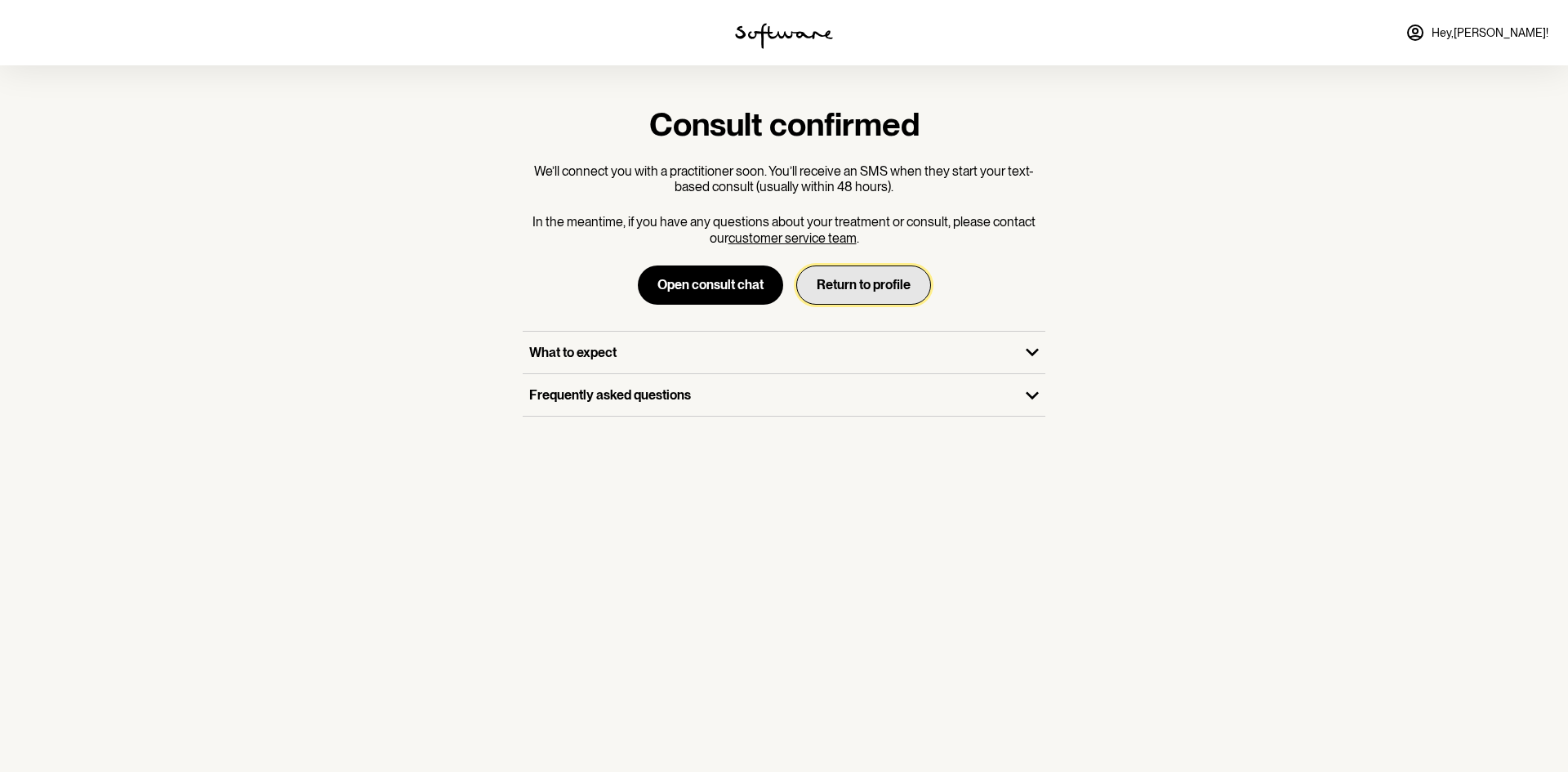
click at [834, 294] on button "Return to profile" at bounding box center [863, 285] width 135 height 39
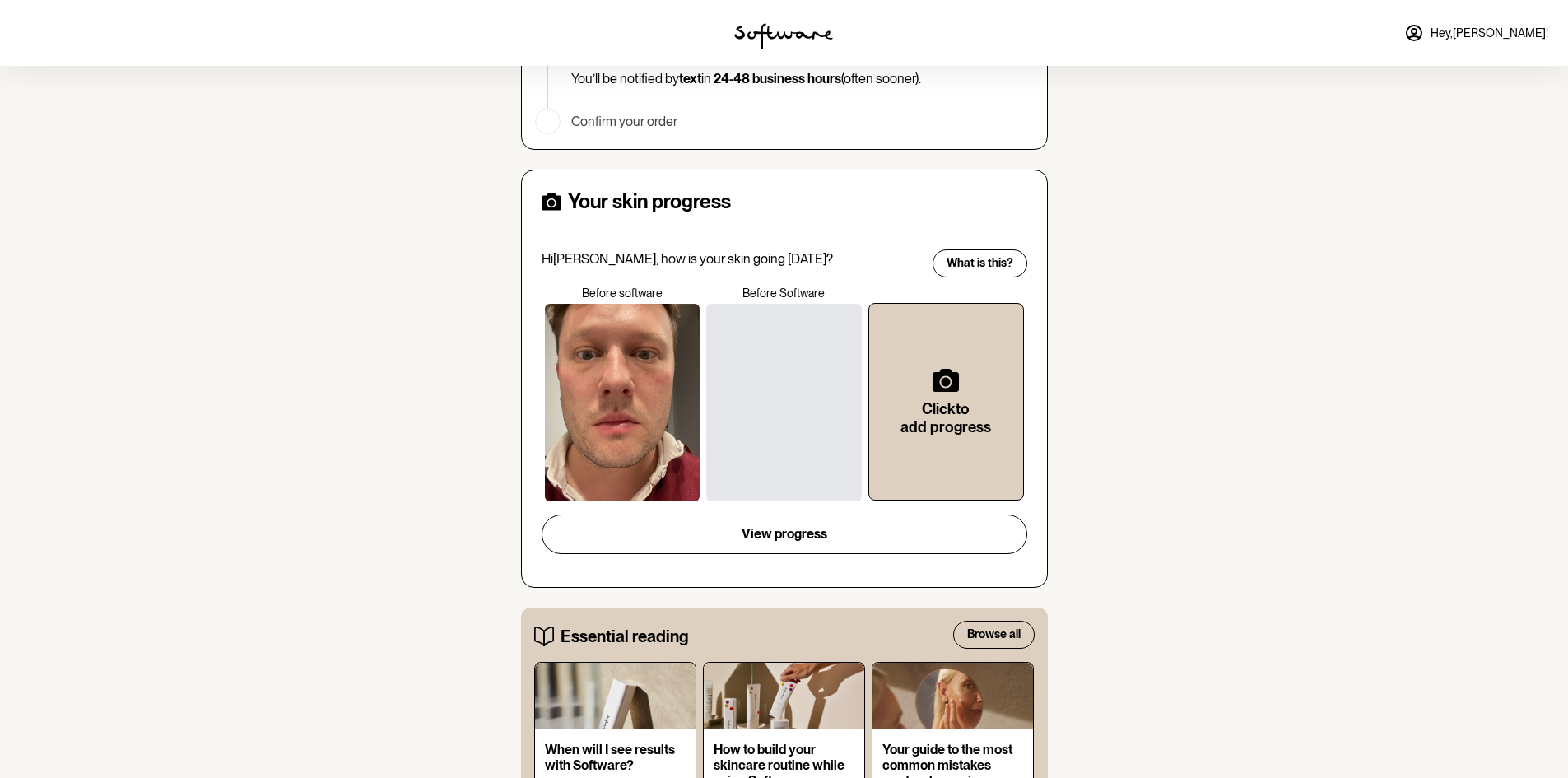
scroll to position [411, 0]
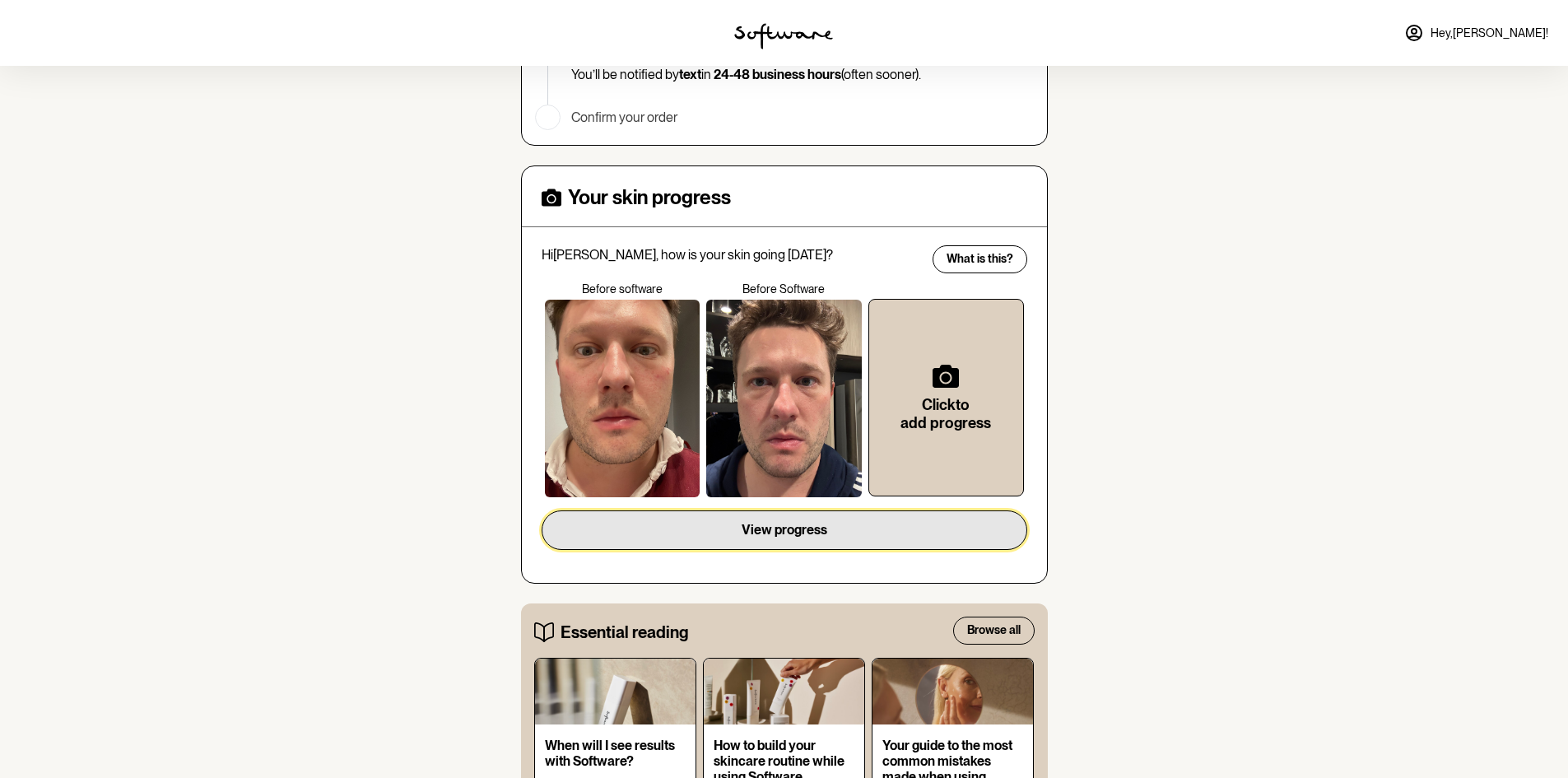
click at [656, 535] on button "View progress" at bounding box center [784, 530] width 486 height 40
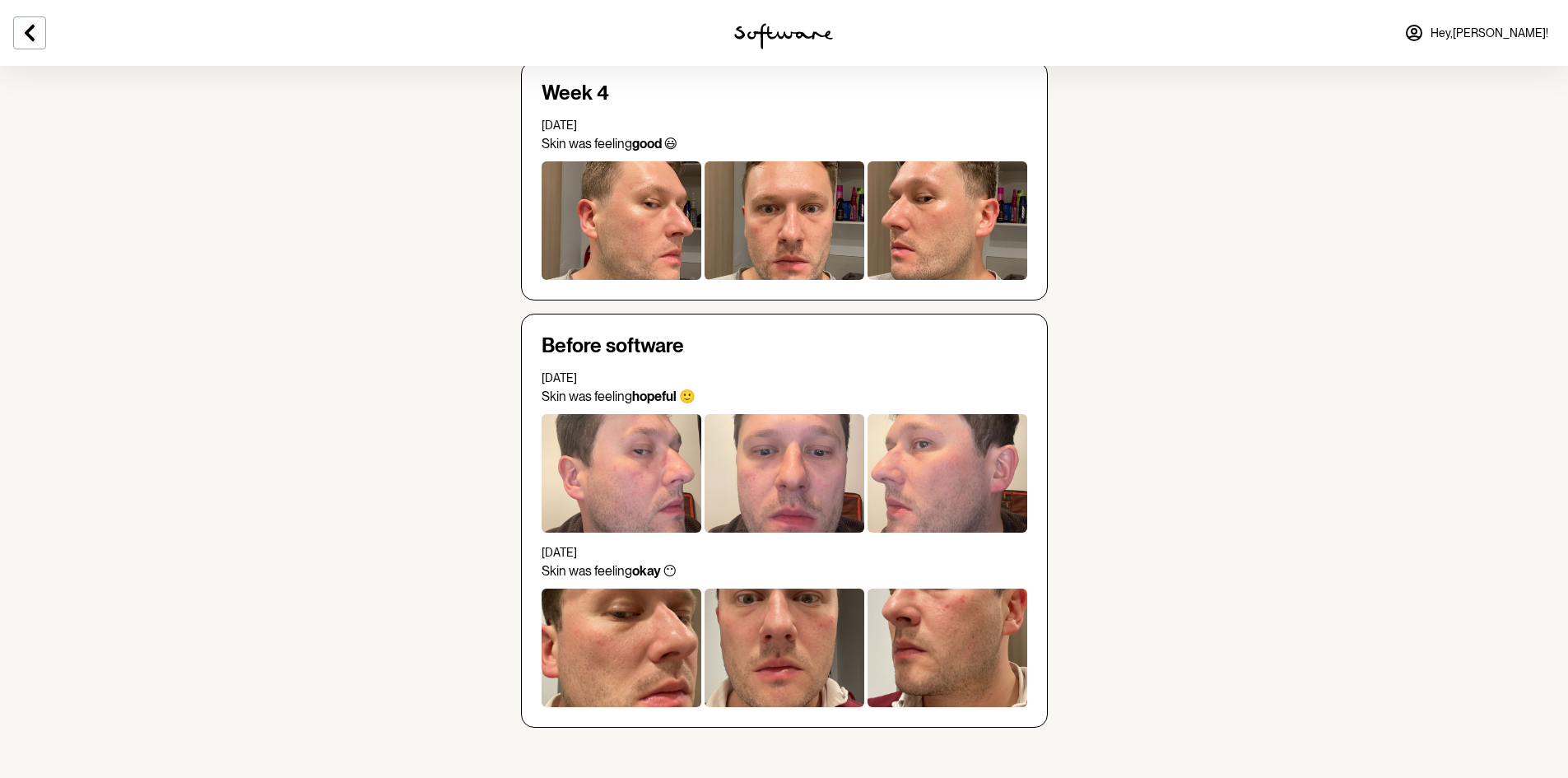
scroll to position [755, 0]
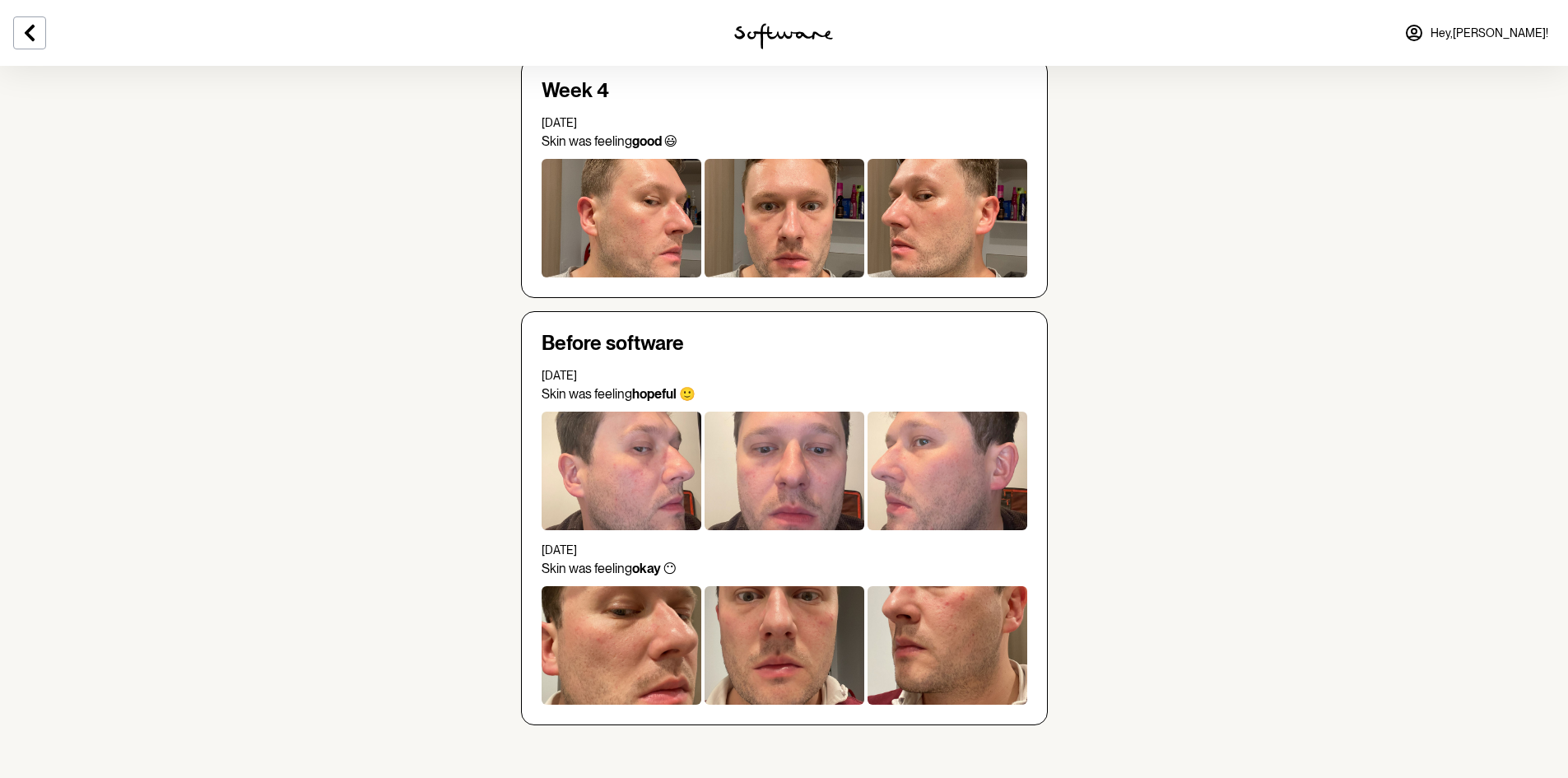
click at [656, 623] on div at bounding box center [621, 645] width 160 height 118
drag, startPoint x: 634, startPoint y: 438, endPoint x: 617, endPoint y: 475, distance: 40.7
click at [617, 475] on div at bounding box center [621, 470] width 160 height 118
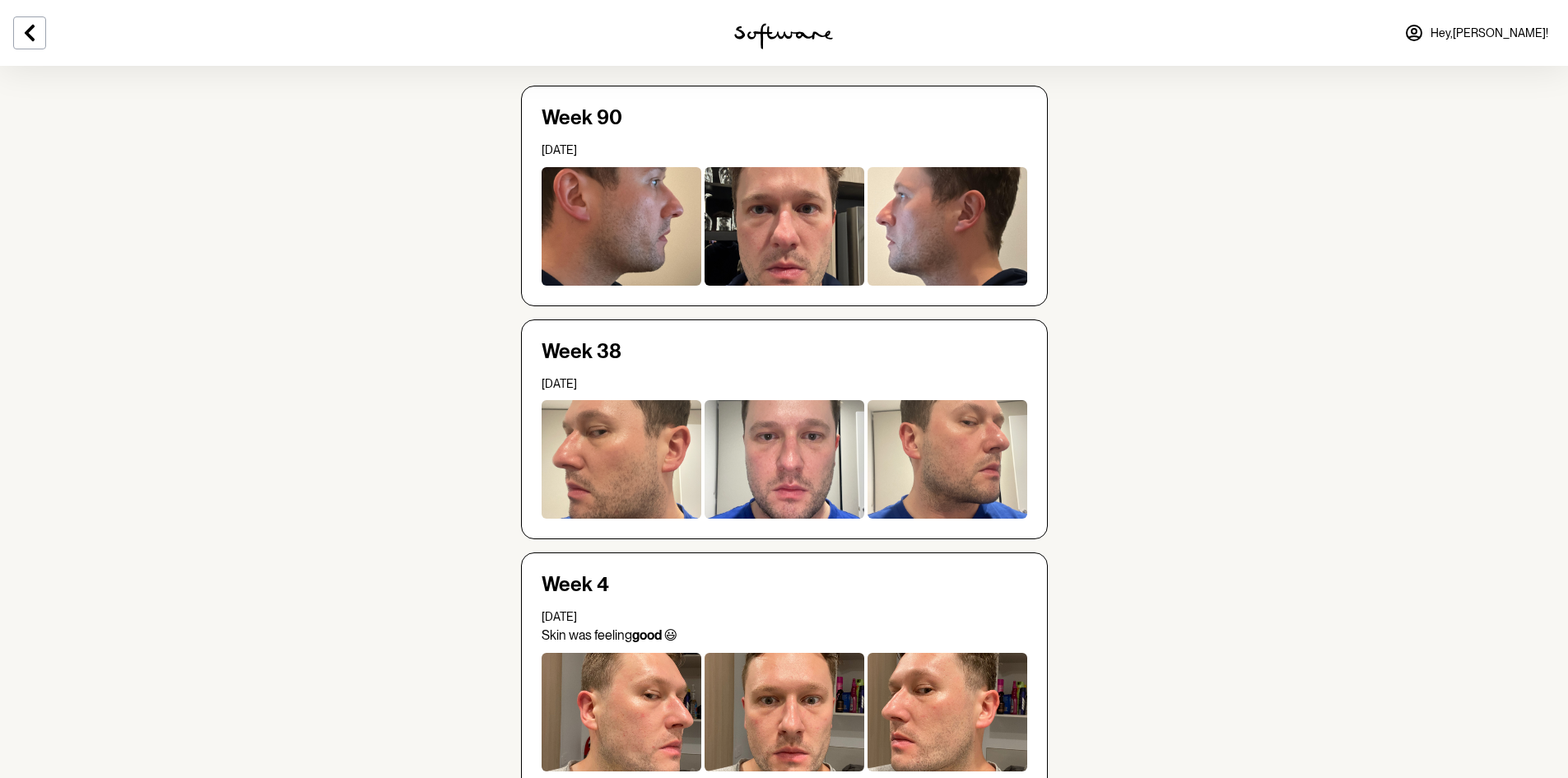
scroll to position [0, 0]
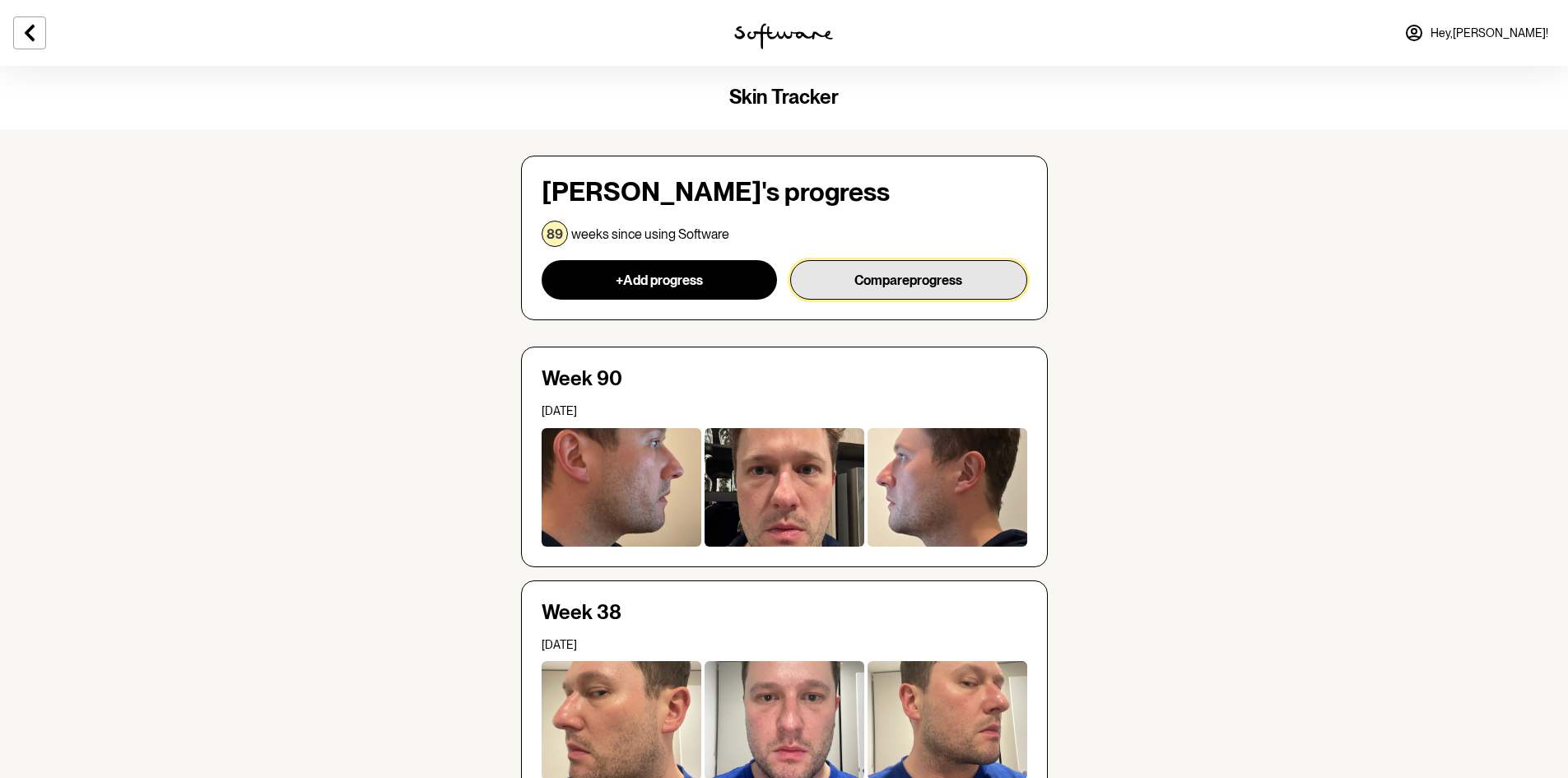
click at [866, 280] on button "Compare progress" at bounding box center [909, 279] width 237 height 40
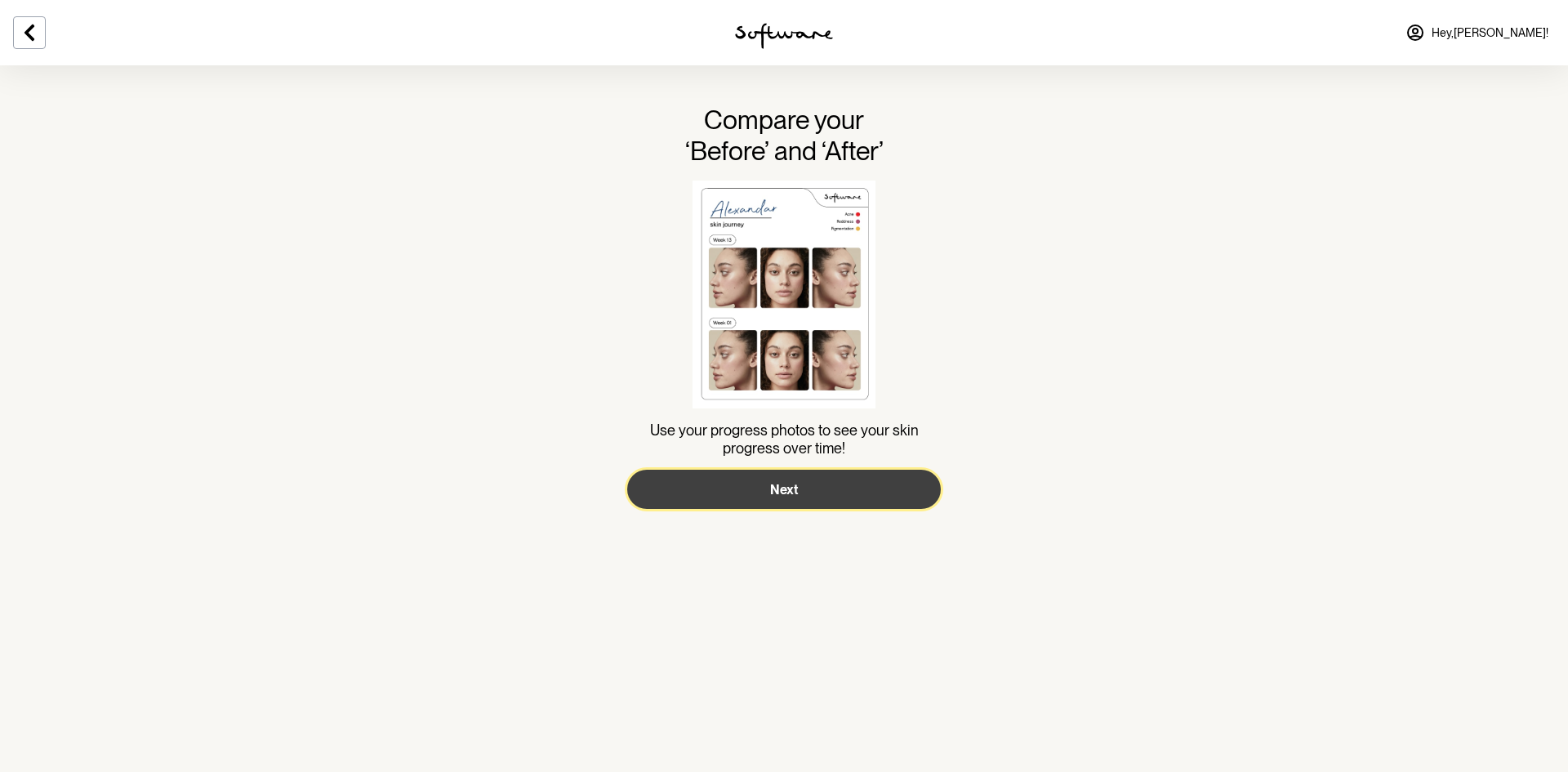
click at [747, 496] on button "Next" at bounding box center [784, 489] width 314 height 39
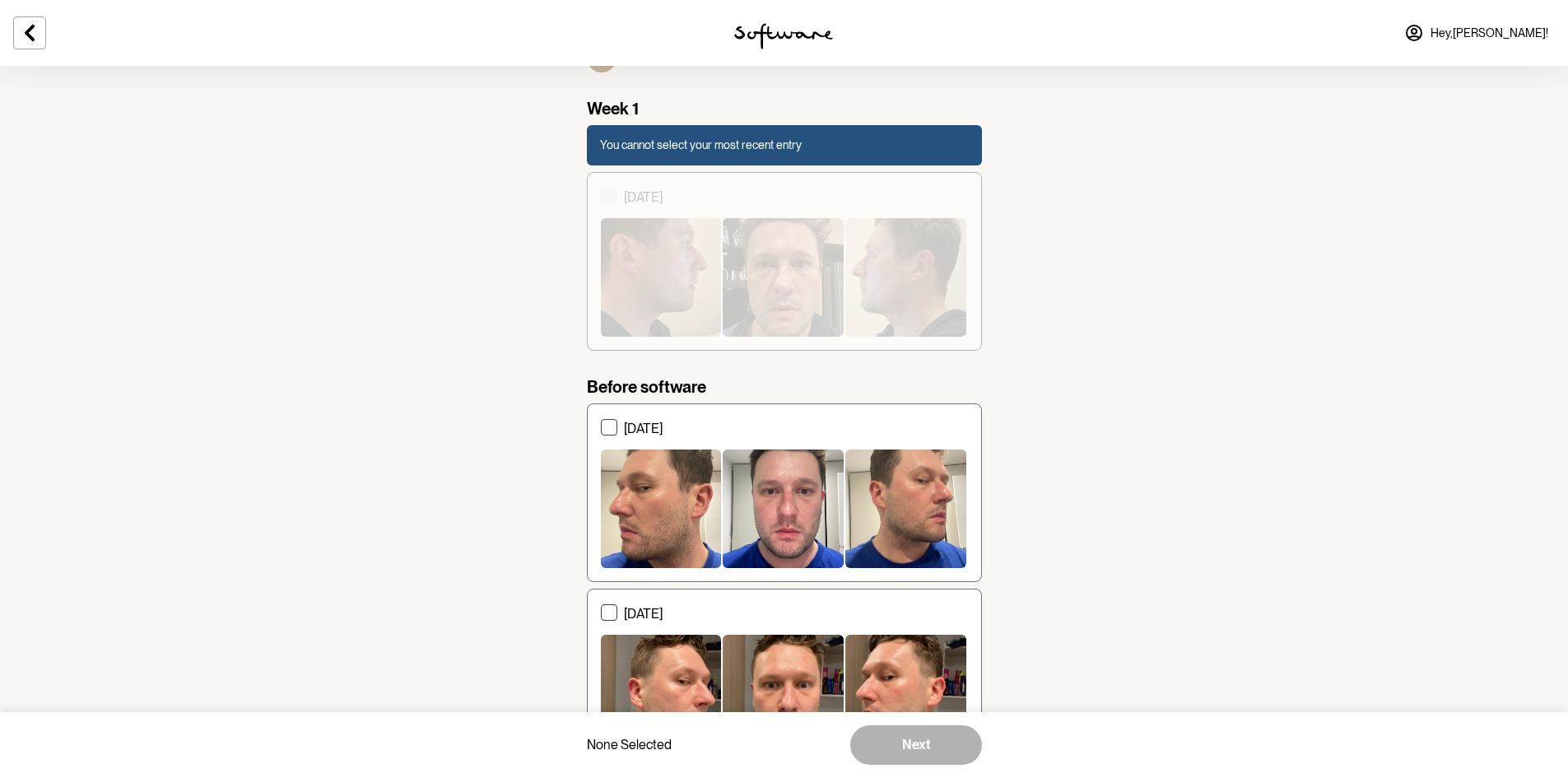
scroll to position [673, 0]
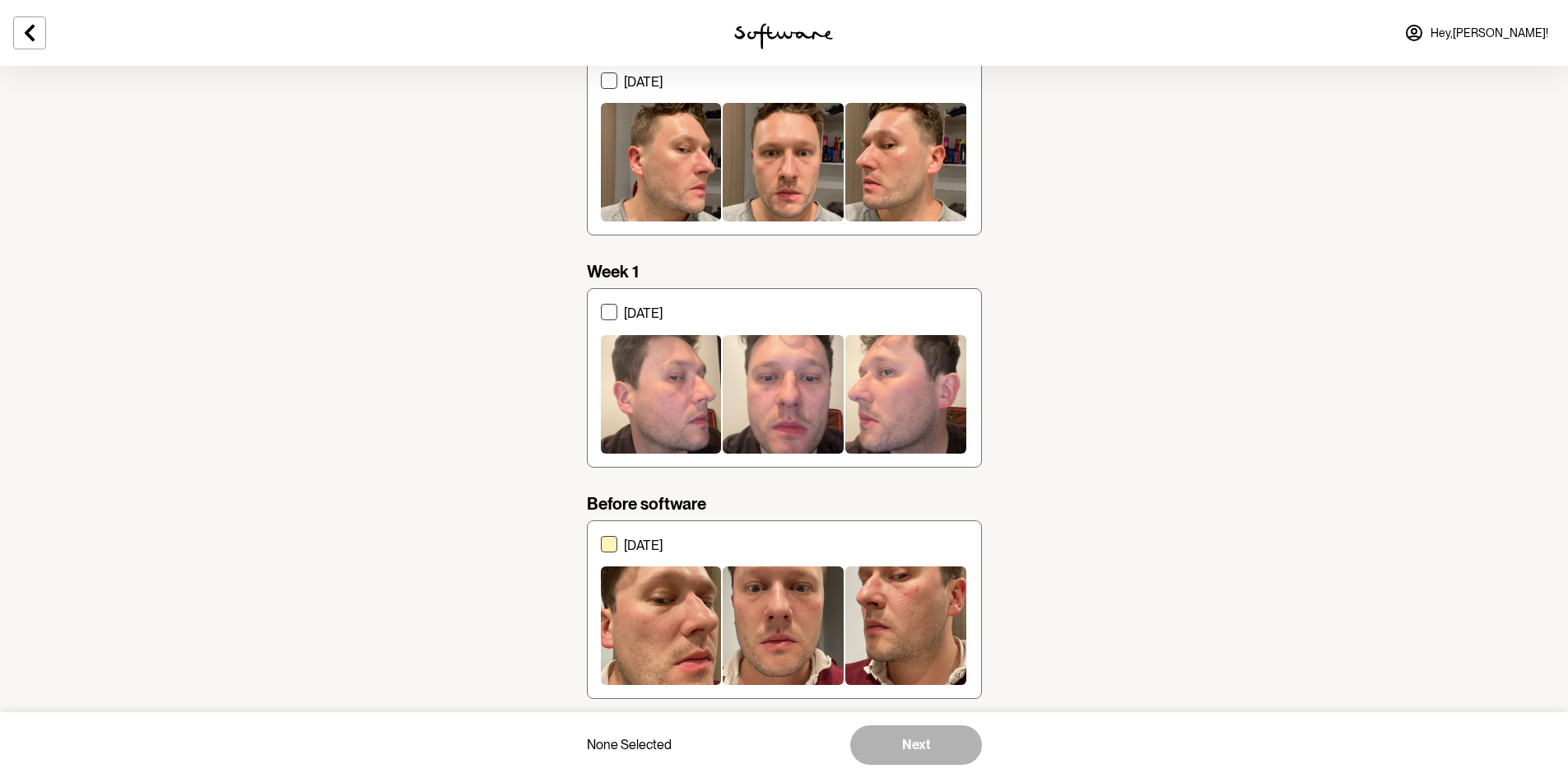
click at [625, 551] on p "[DATE]" at bounding box center [796, 545] width 344 height 16
click at [601, 609] on input "[DATE]" at bounding box center [601, 609] width 1 height 1
checkbox input "true"
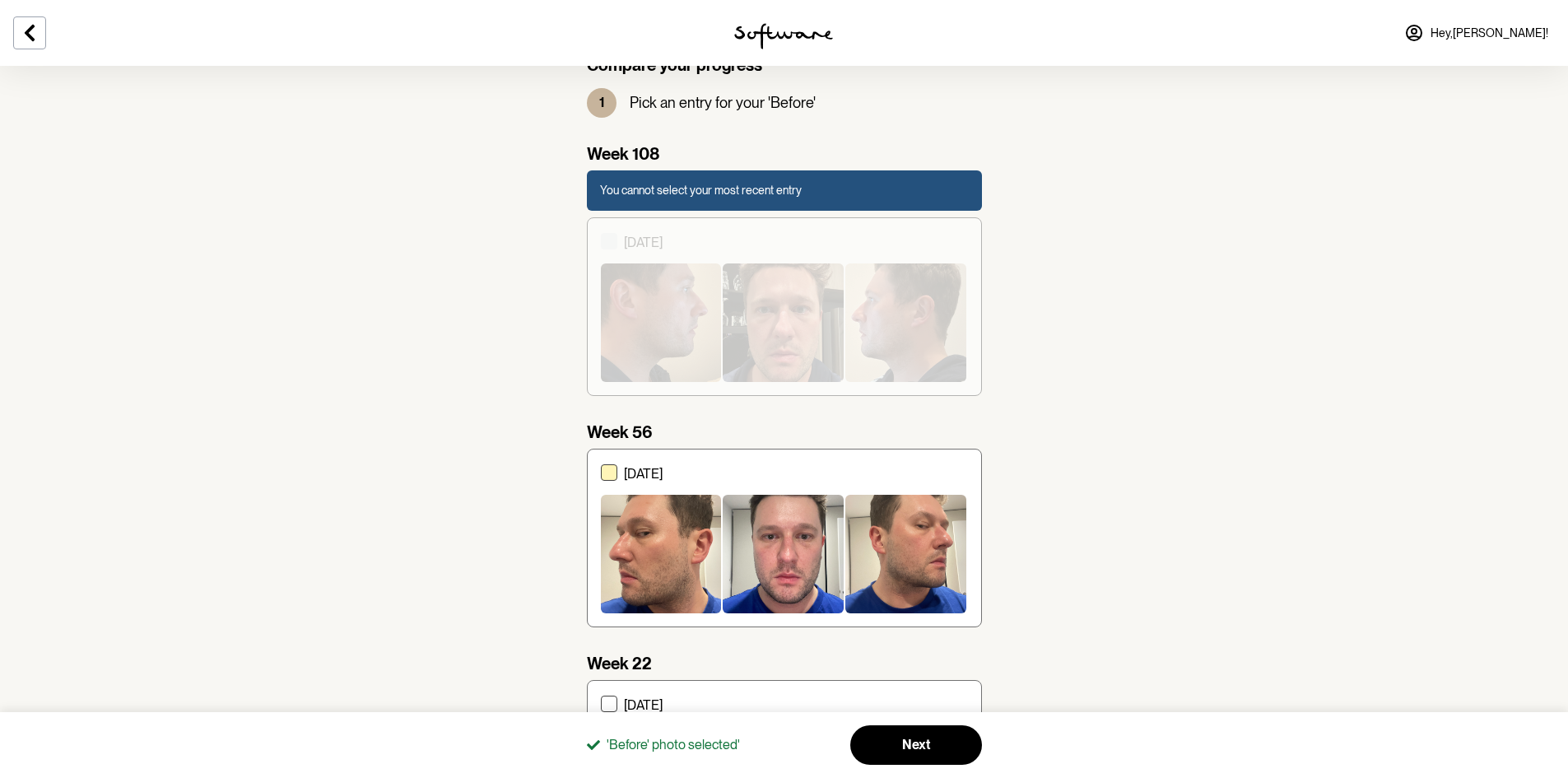
scroll to position [15, 0]
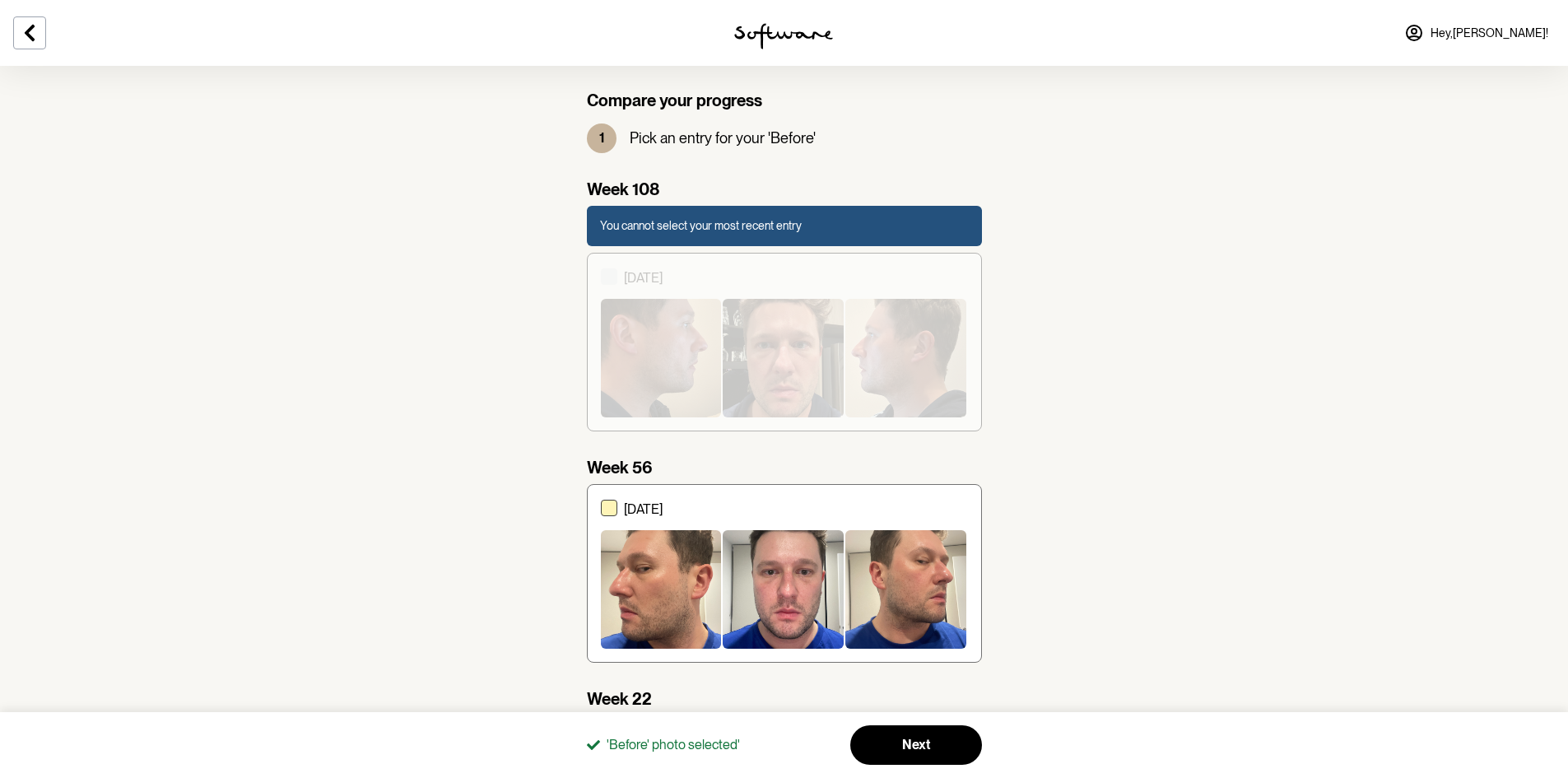
click at [628, 500] on div "[DATE]" at bounding box center [796, 572] width 344 height 150
click at [601, 573] on input "[DATE]" at bounding box center [601, 573] width 1 height 1
checkbox input "true"
checkbox input "false"
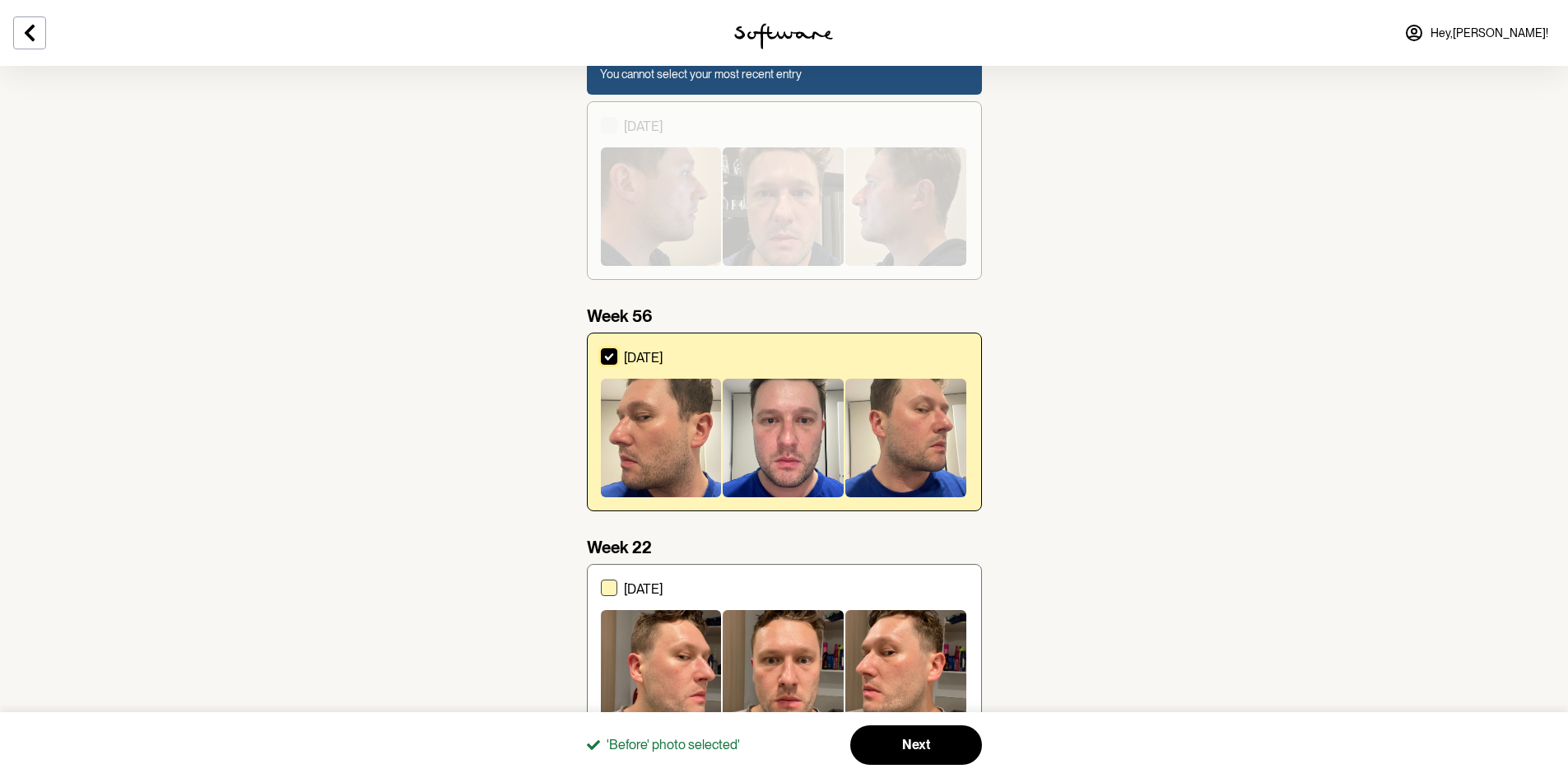
scroll to position [179, 0]
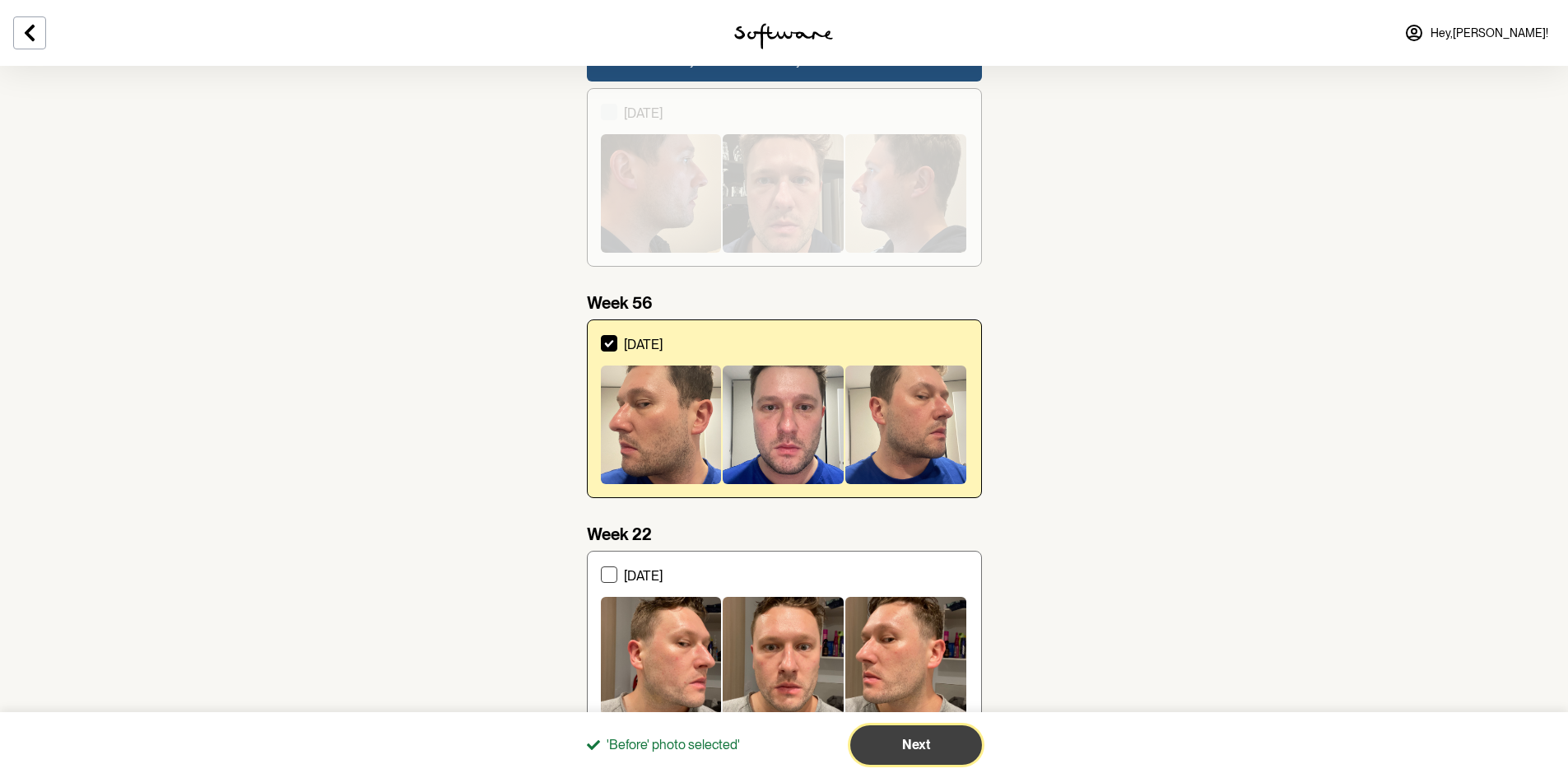
click at [885, 737] on button "Next" at bounding box center [917, 745] width 132 height 40
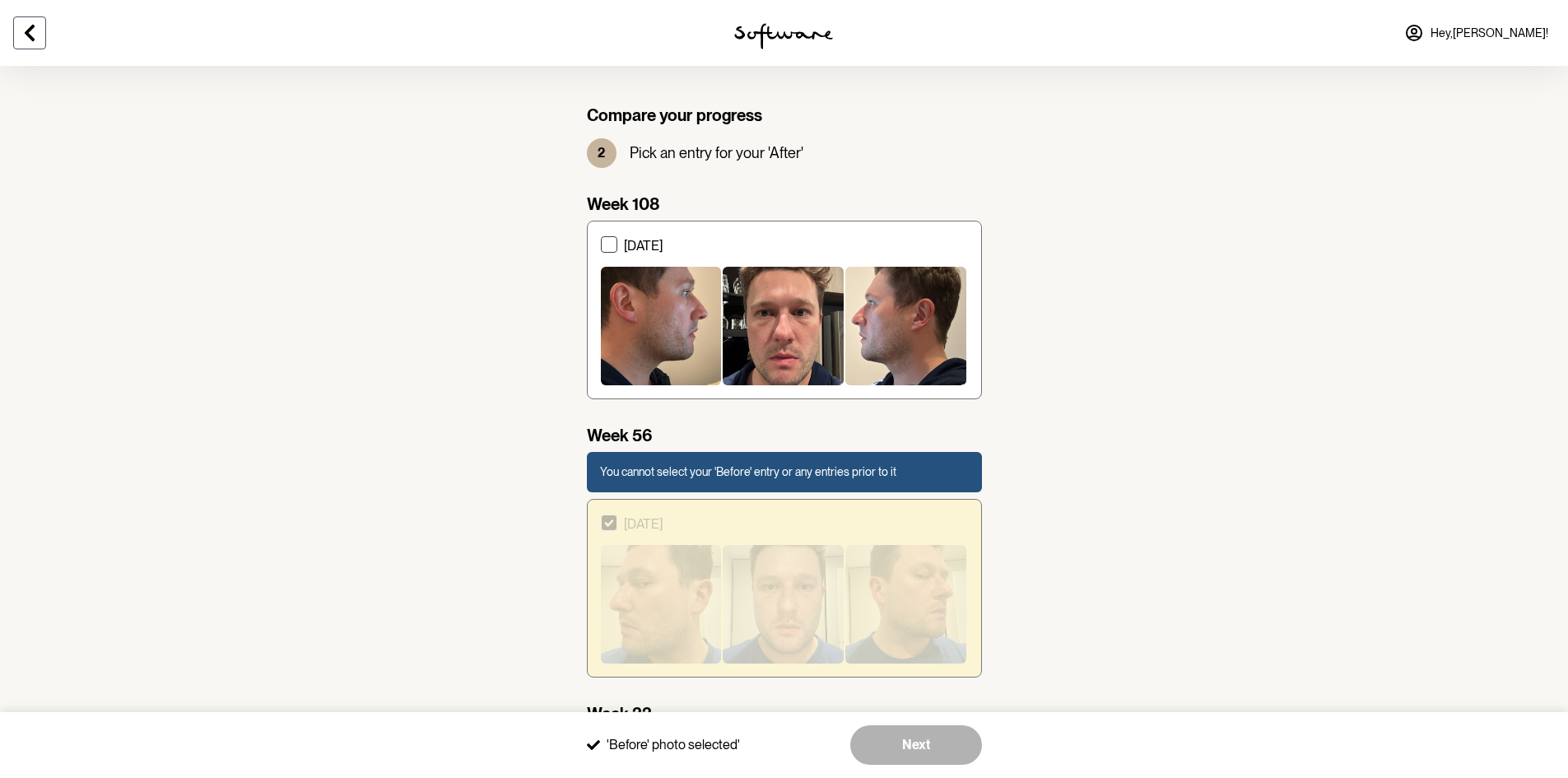
click at [34, 35] on icon at bounding box center [29, 33] width 19 height 19
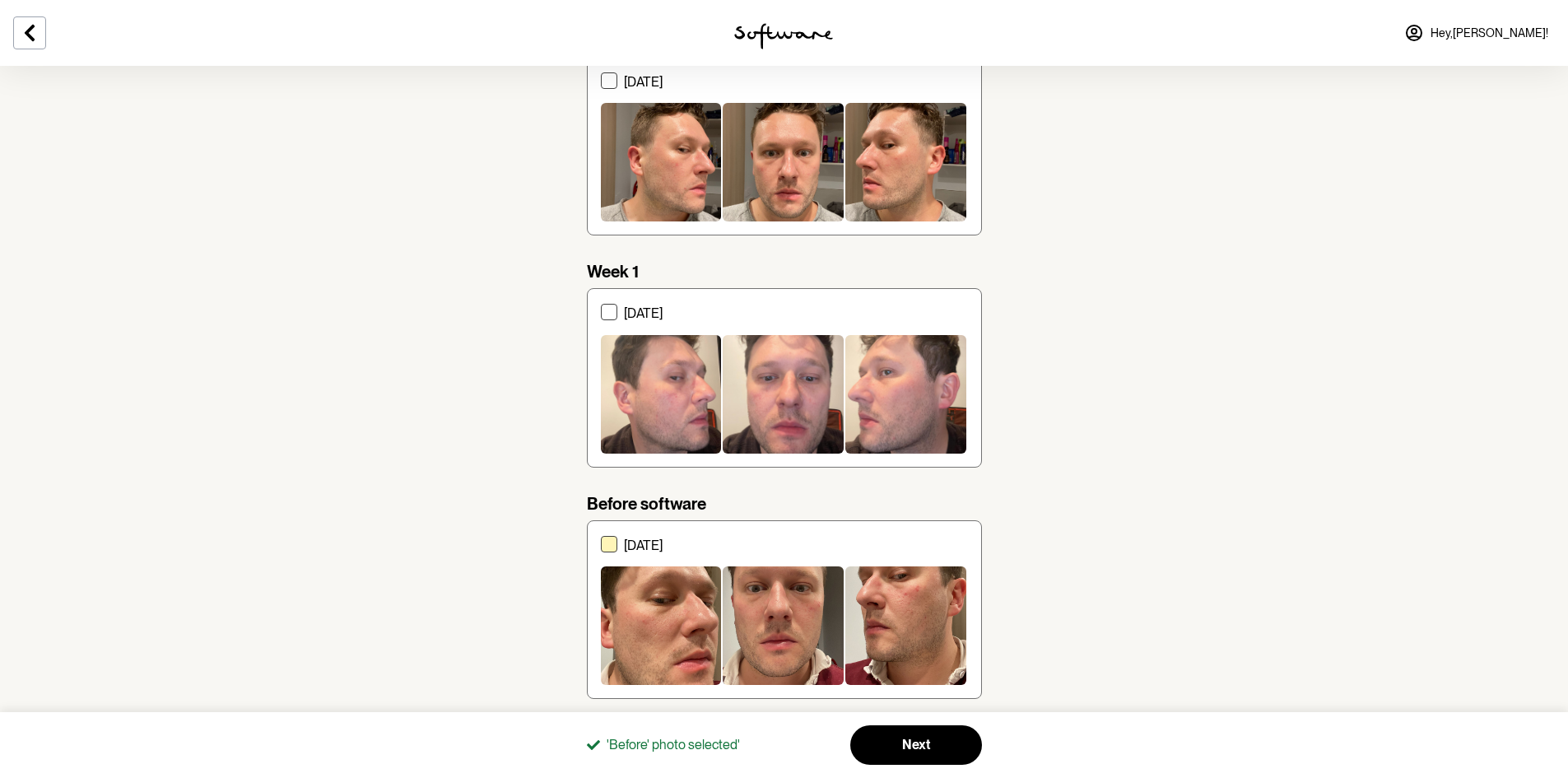
click at [651, 567] on div at bounding box center [661, 626] width 121 height 118
click at [601, 609] on input "[DATE]" at bounding box center [601, 609] width 1 height 1
checkbox input "true"
checkbox input "false"
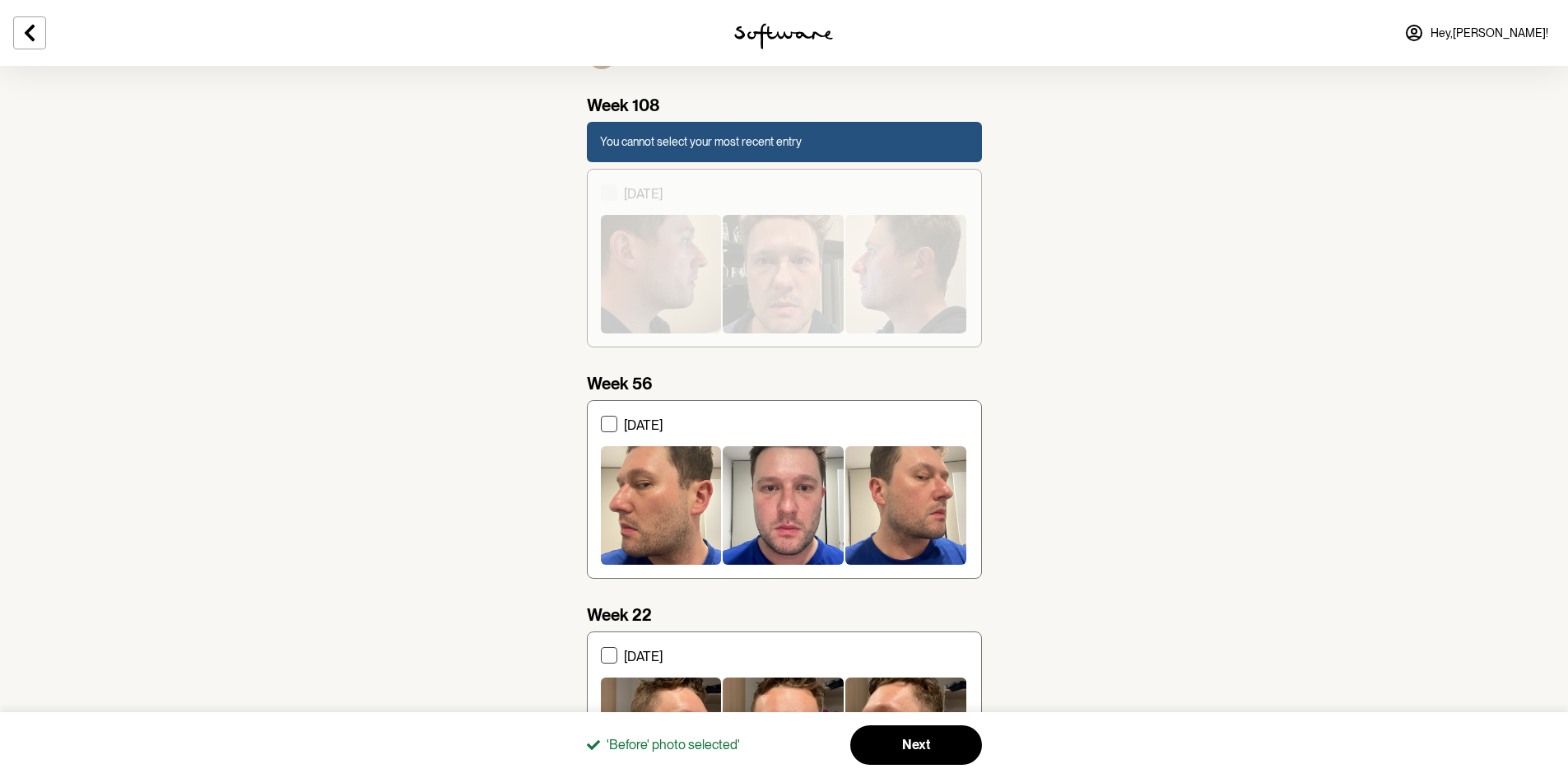
scroll to position [97, 0]
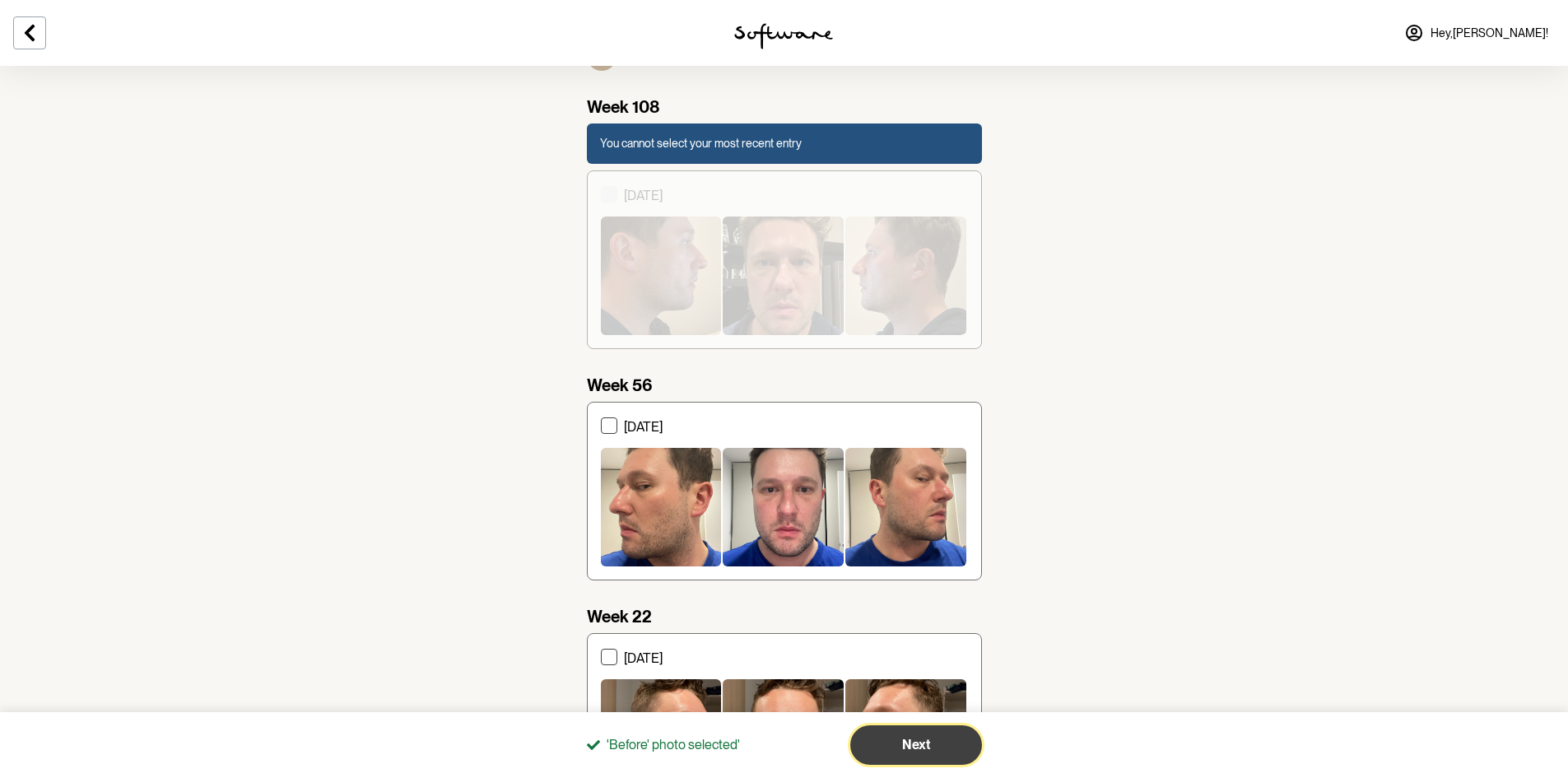
click at [924, 751] on span "Next" at bounding box center [916, 744] width 28 height 16
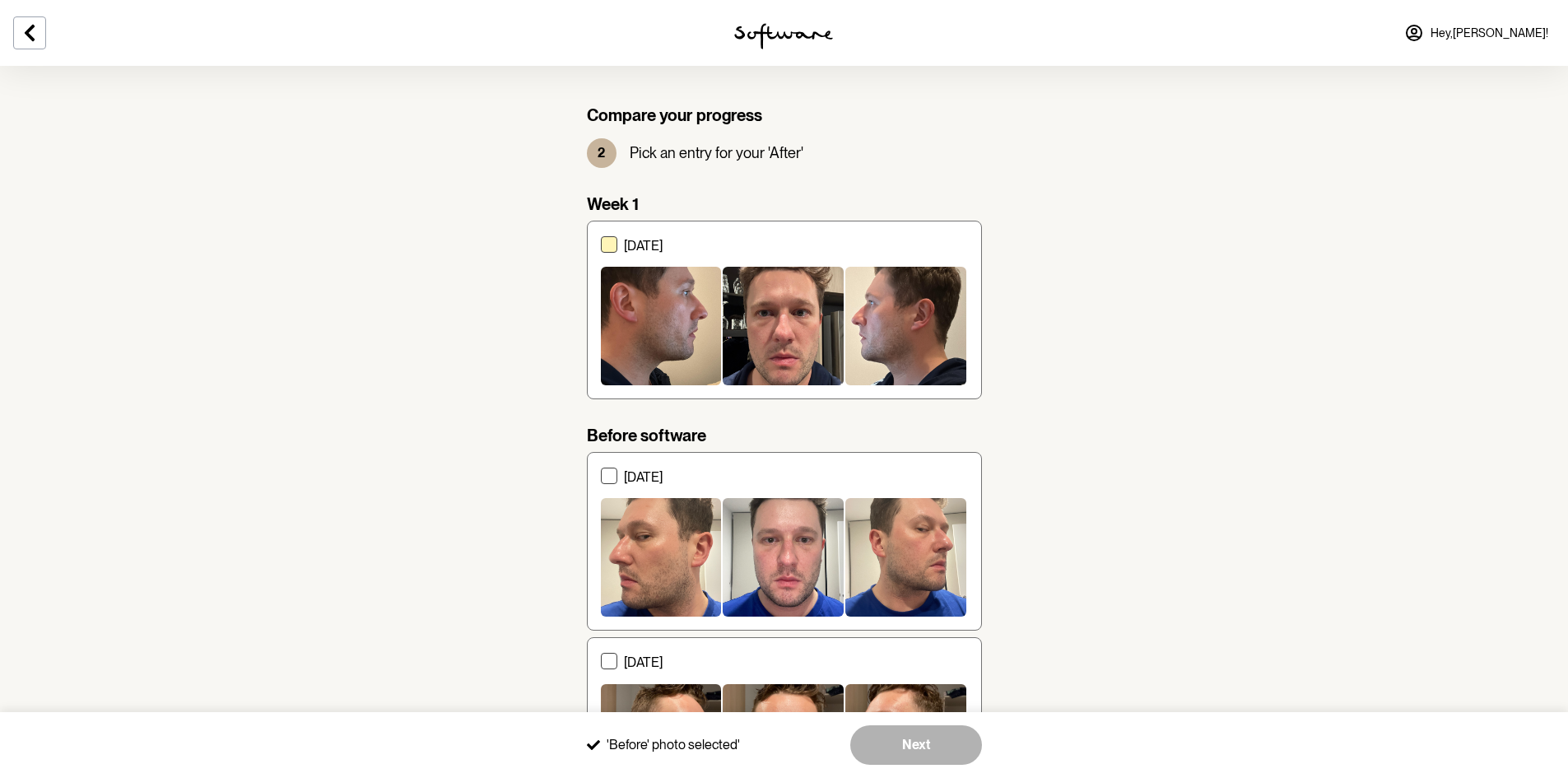
click at [654, 307] on div at bounding box center [661, 326] width 121 height 118
click at [601, 309] on input "[DATE]" at bounding box center [601, 309] width 1 height 1
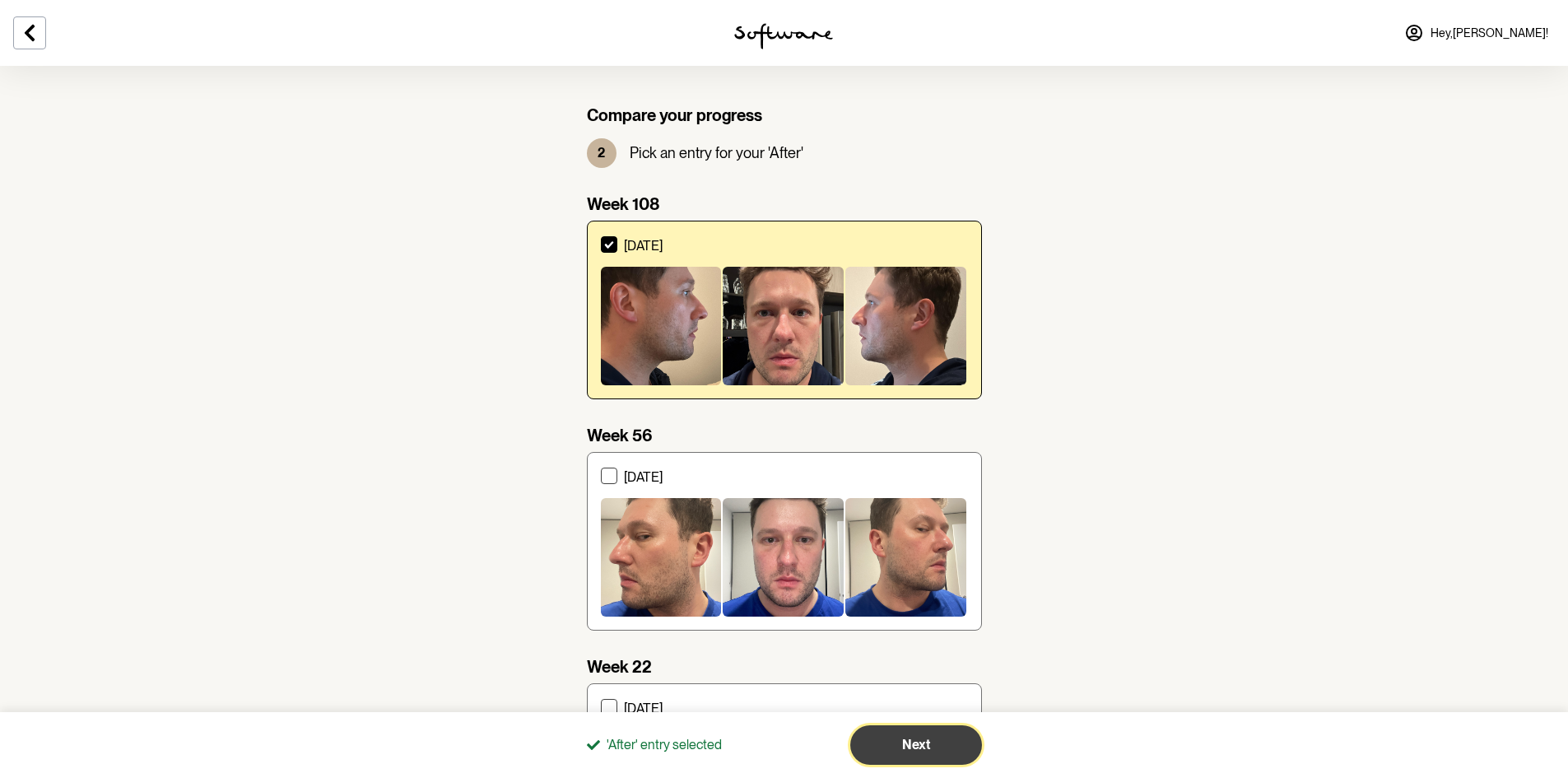
click at [884, 749] on button "Next" at bounding box center [917, 745] width 132 height 40
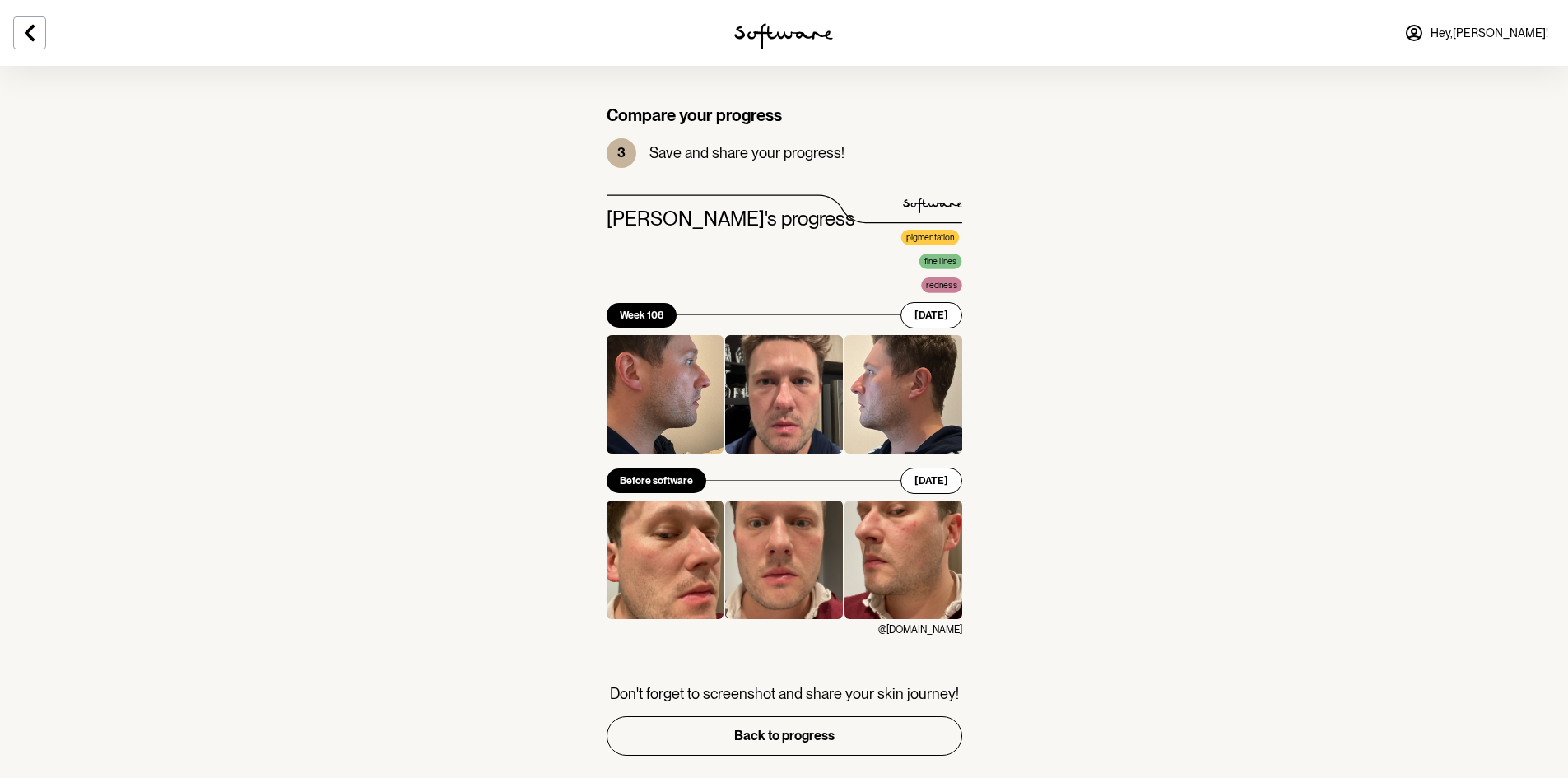
click at [702, 404] on div at bounding box center [665, 394] width 117 height 118
click at [769, 395] on div at bounding box center [784, 394] width 117 height 118
click at [910, 390] on div at bounding box center [903, 394] width 117 height 118
drag, startPoint x: 912, startPoint y: 383, endPoint x: 944, endPoint y: 272, distance: 115.5
click at [944, 272] on ul "pigmentation fine lines redness" at bounding box center [927, 261] width 71 height 68
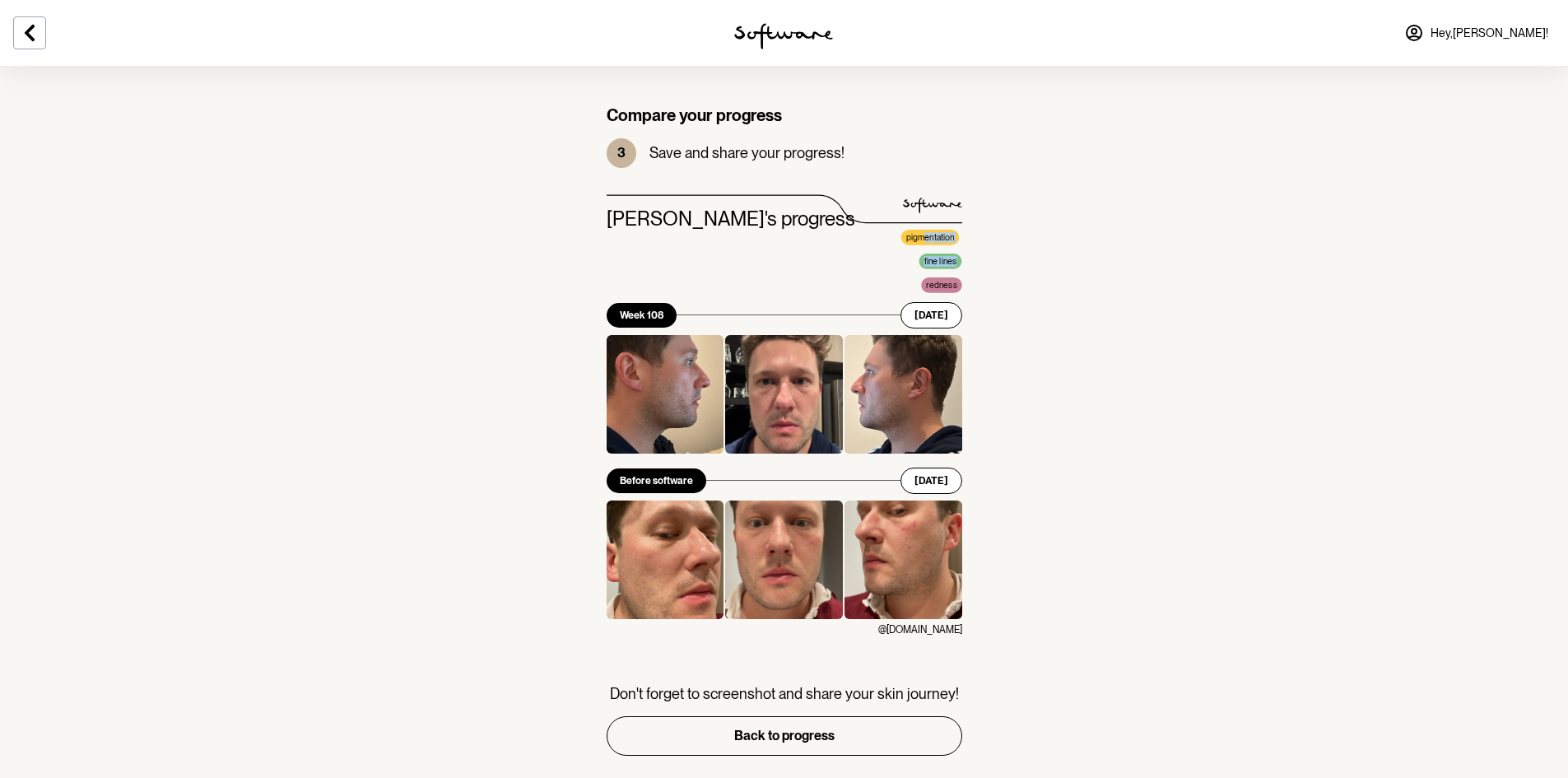
drag, startPoint x: 926, startPoint y: 237, endPoint x: 965, endPoint y: 273, distance: 53.1
click at [970, 270] on div "Compare your progress 3 Save and share your progress! tspan { white-space:pre }…" at bounding box center [784, 431] width 395 height 650
click at [956, 278] on div "redness" at bounding box center [941, 285] width 41 height 16
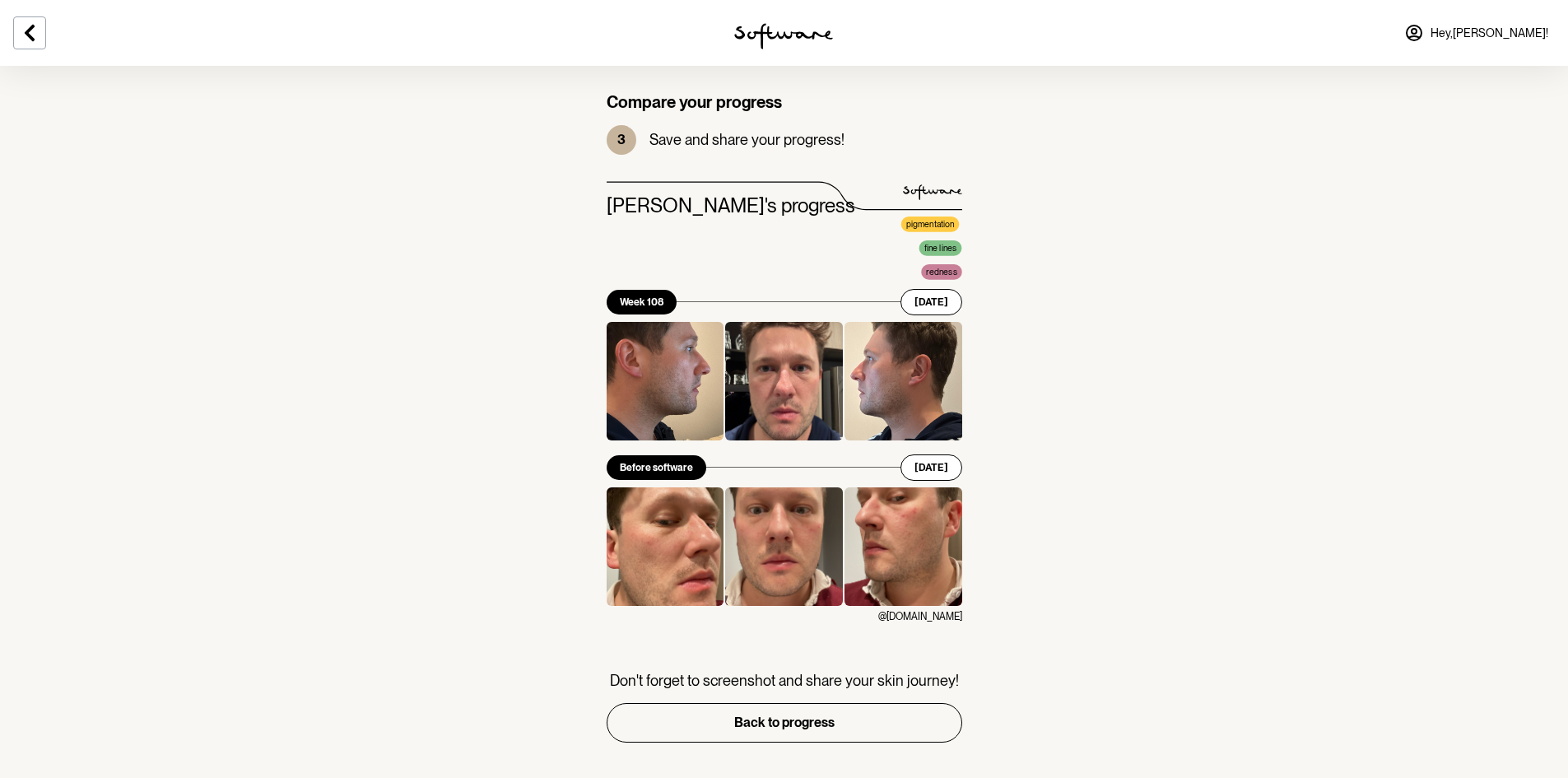
scroll to position [17, 0]
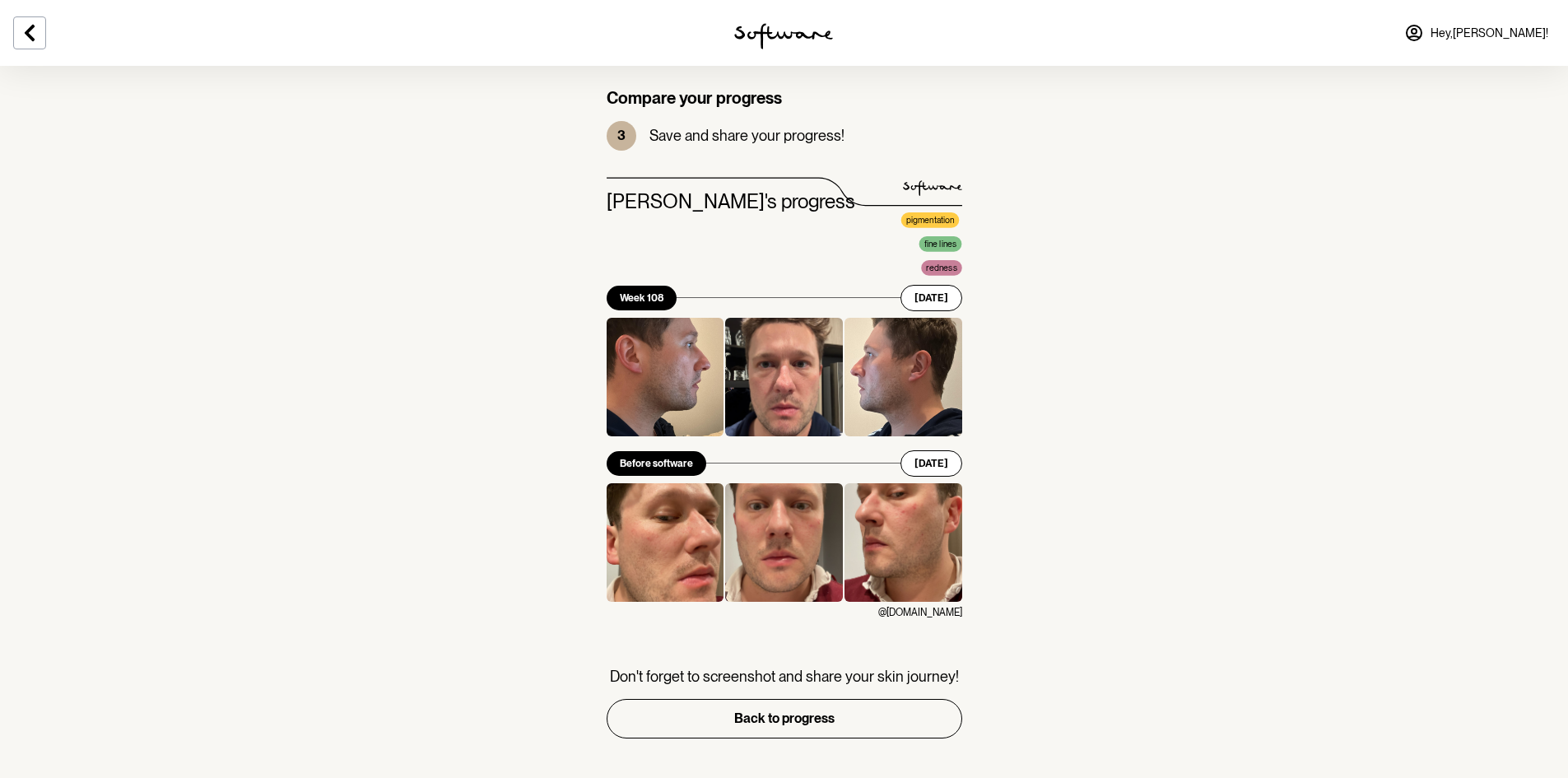
drag, startPoint x: 898, startPoint y: 563, endPoint x: 801, endPoint y: 399, distance: 190.5
click at [801, 399] on div at bounding box center [784, 377] width 117 height 118
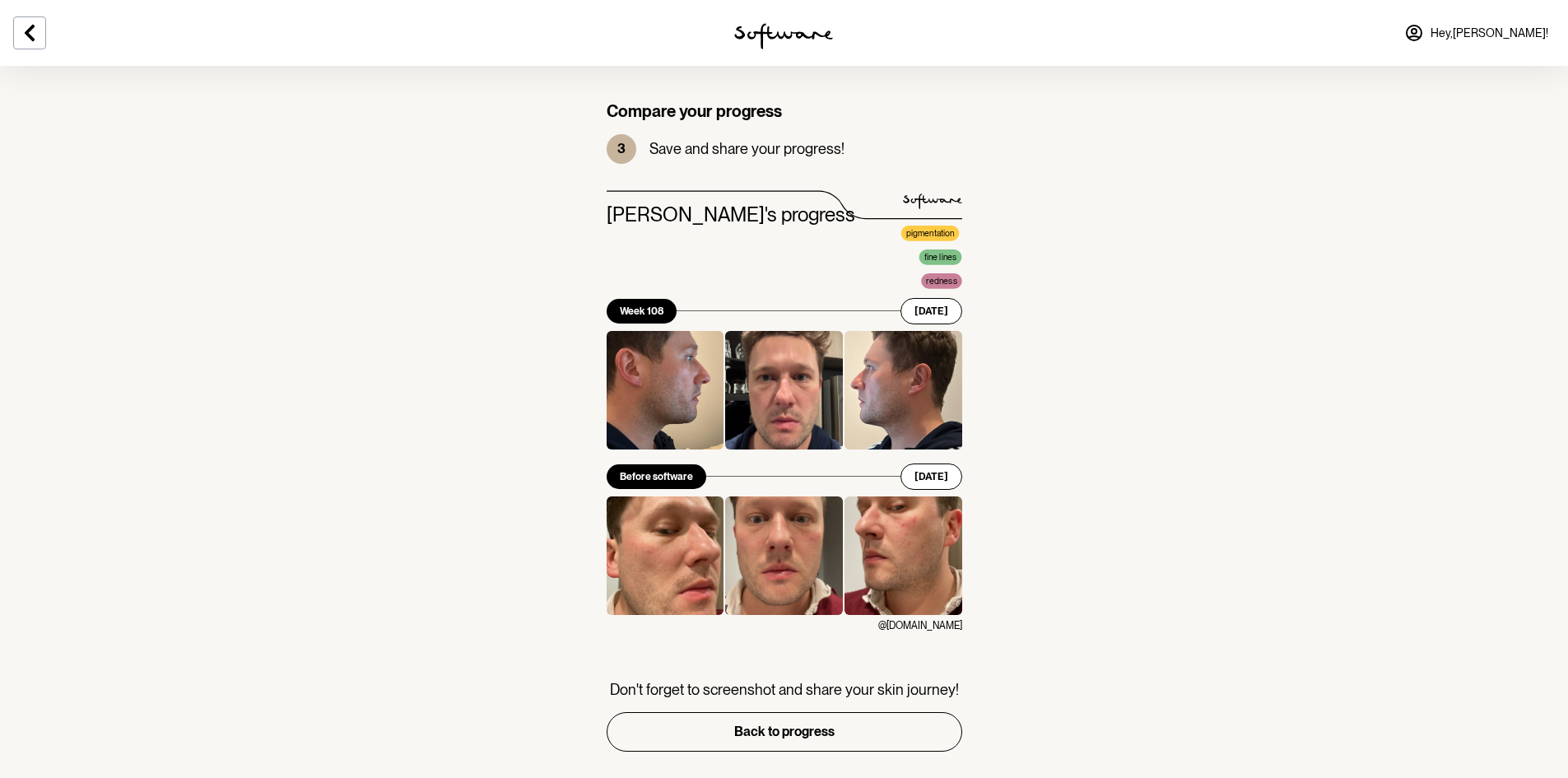
scroll to position [0, 0]
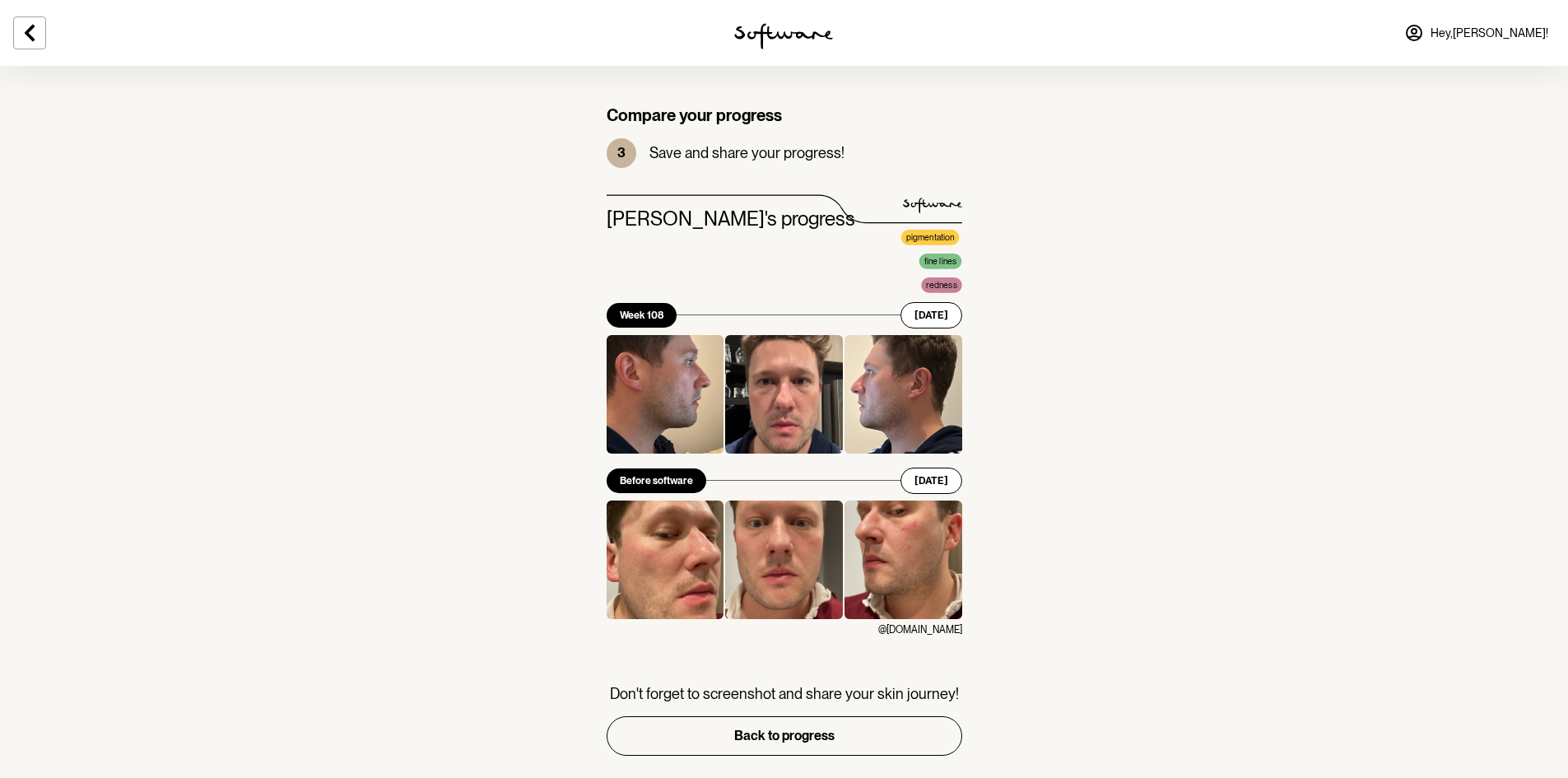
drag, startPoint x: 770, startPoint y: 410, endPoint x: 786, endPoint y: 484, distance: 75.7
click at [787, 486] on div at bounding box center [803, 480] width 194 height 27
click at [769, 421] on div at bounding box center [784, 394] width 117 height 118
click at [671, 488] on div "Before software" at bounding box center [656, 480] width 100 height 24
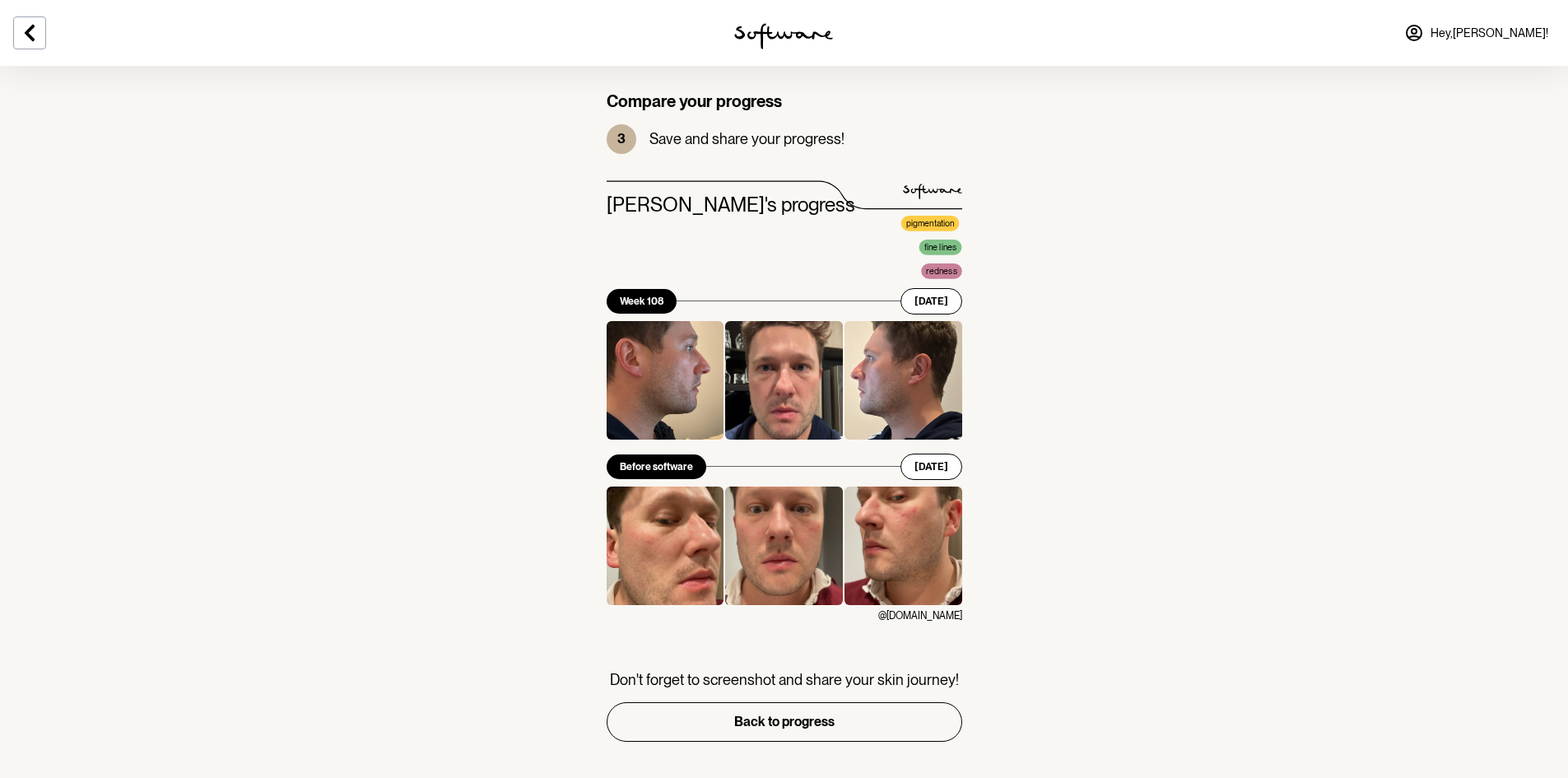
scroll to position [17, 0]
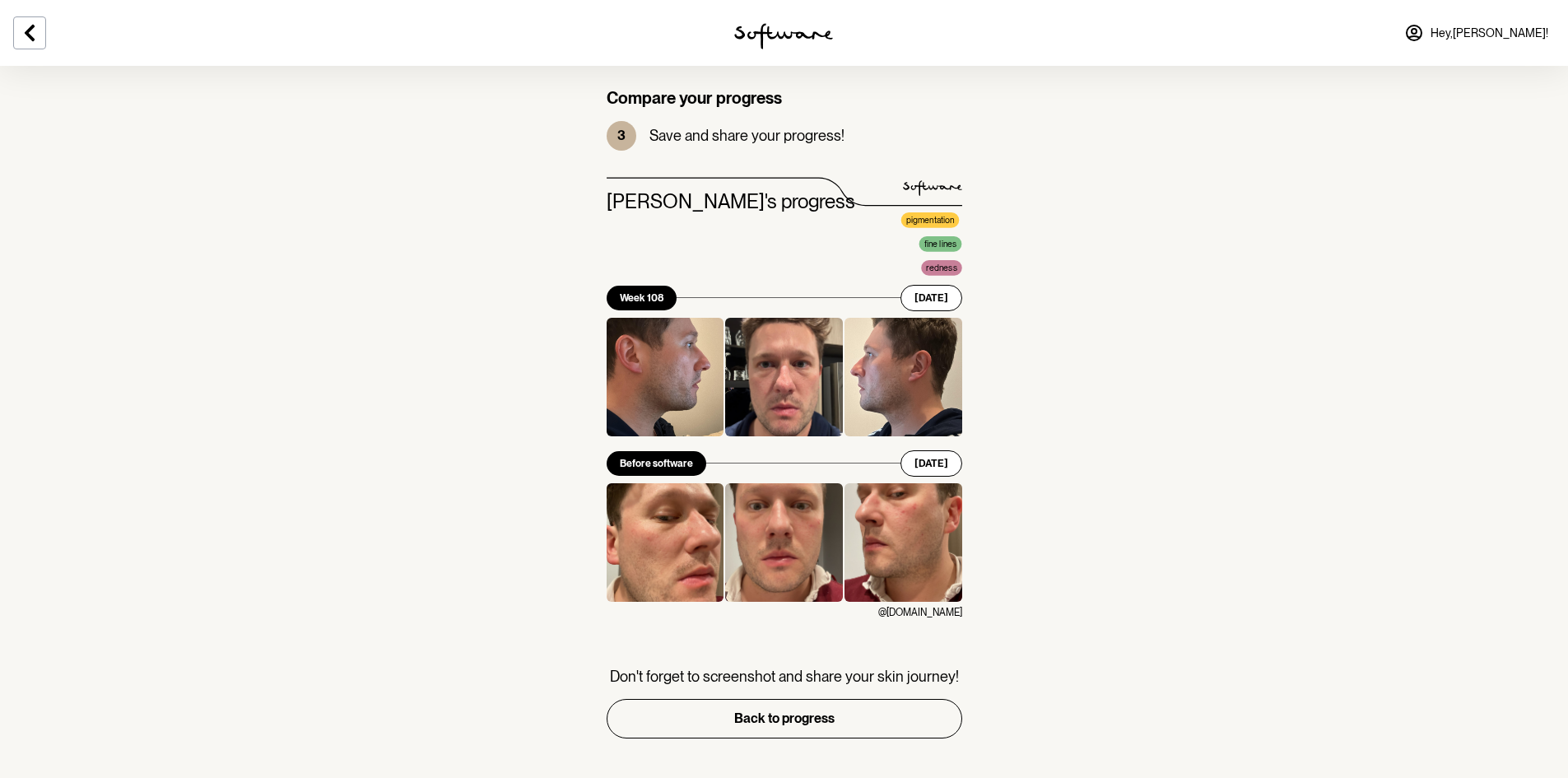
click at [764, 364] on div at bounding box center [784, 377] width 117 height 118
